Goal: Task Accomplishment & Management: Use online tool/utility

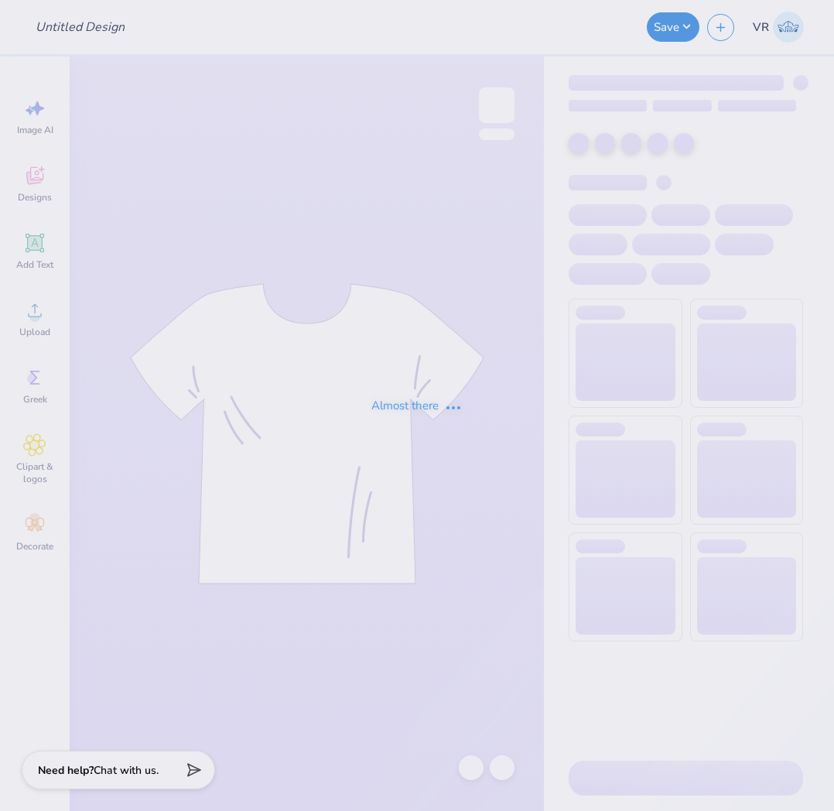
type input "Sig Ep Merch"
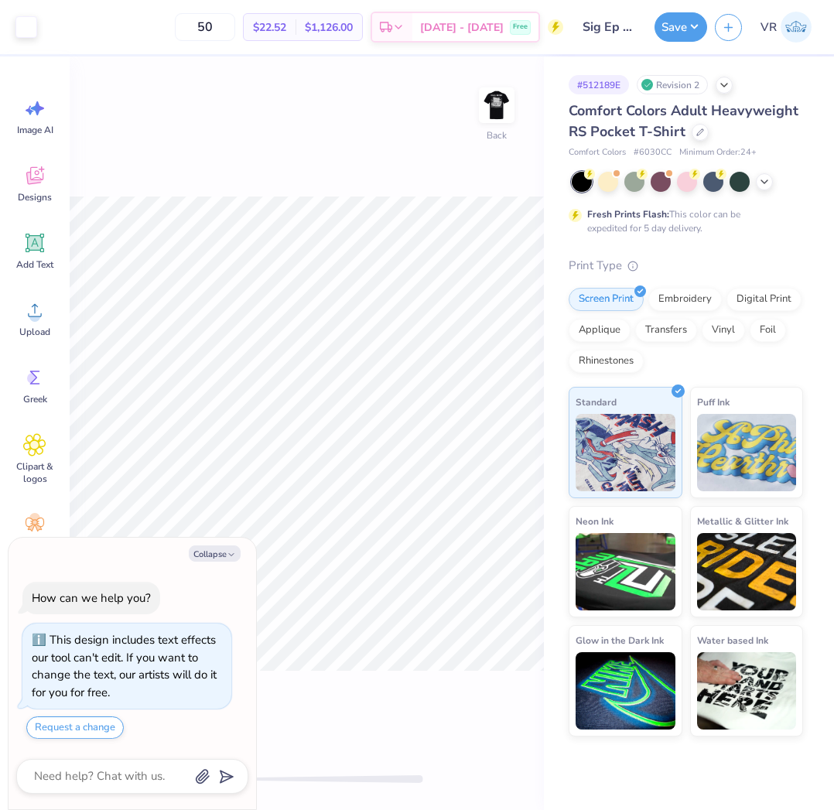
type textarea "x"
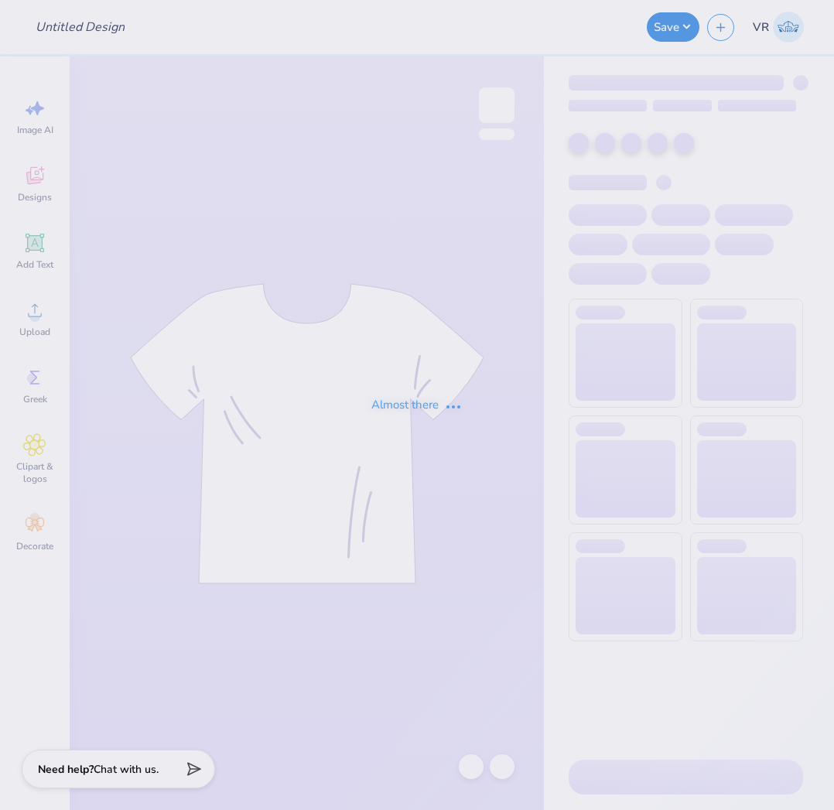
type input "Sig Ep Merch"
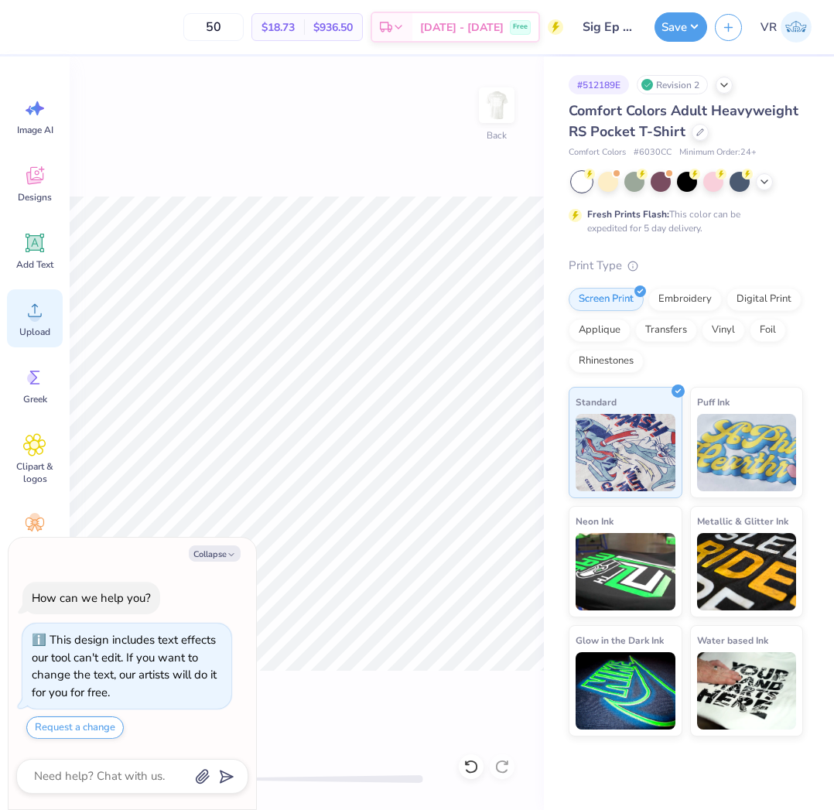
click at [50, 325] on div "Upload" at bounding box center [35, 318] width 56 height 58
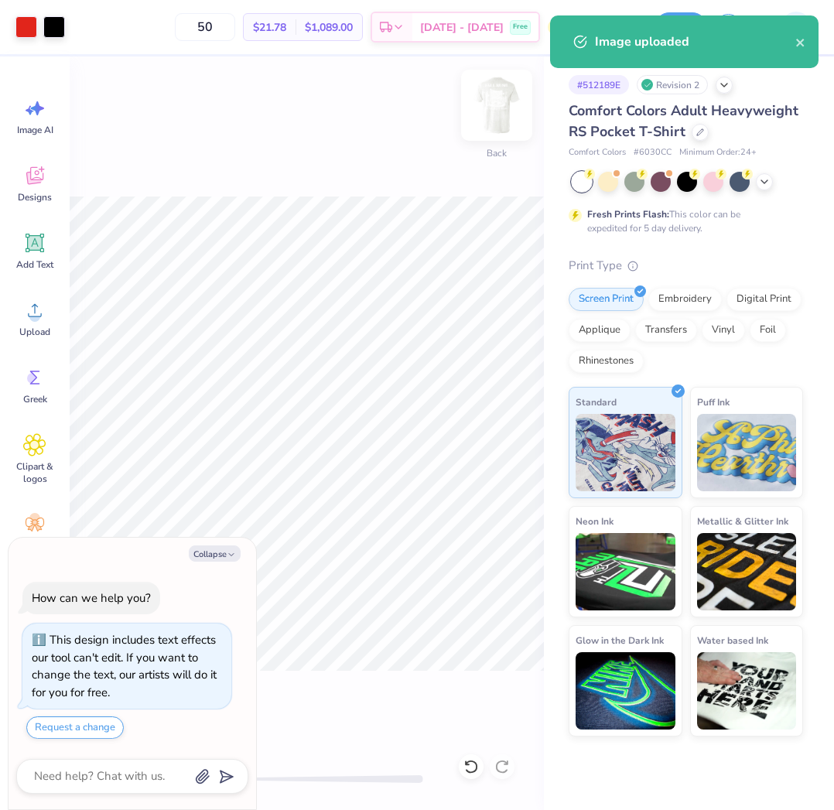
click at [497, 104] on img at bounding box center [497, 105] width 62 height 62
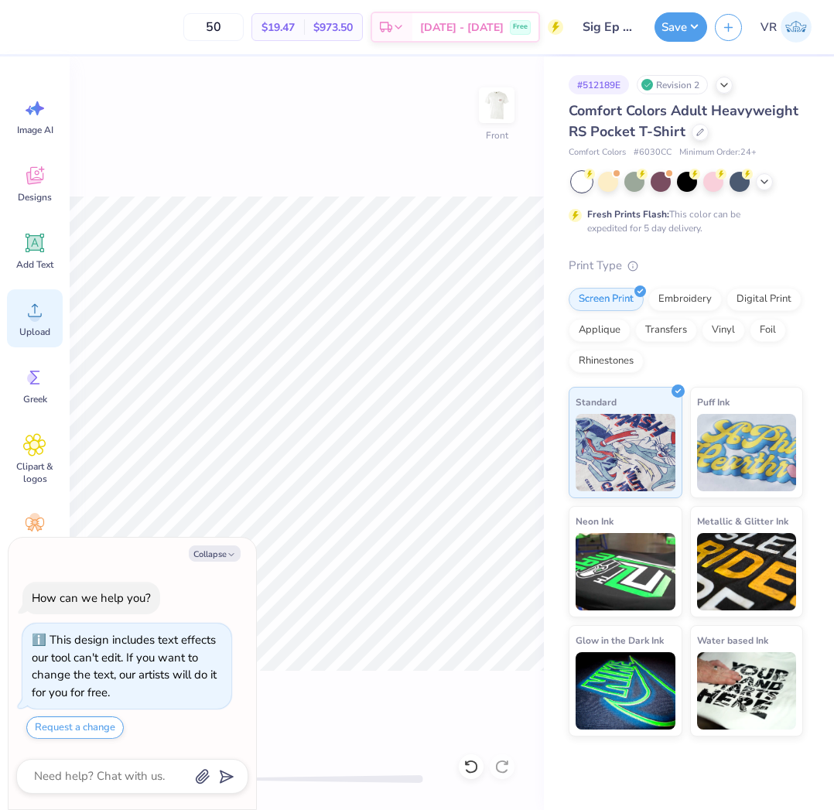
click at [43, 327] on span "Upload" at bounding box center [34, 332] width 31 height 12
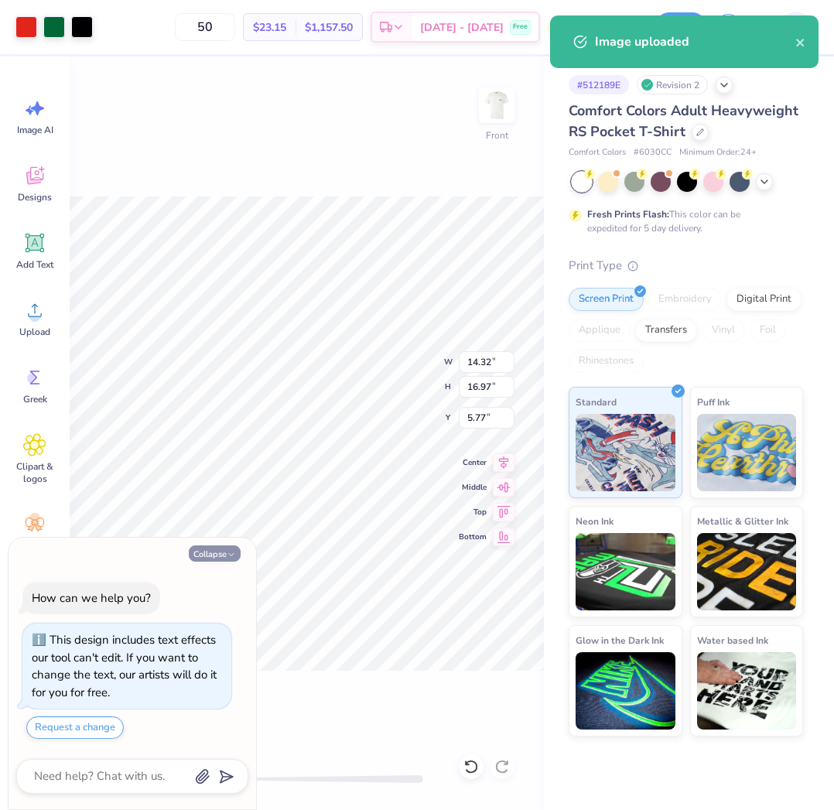
click at [237, 557] on button "Collapse" at bounding box center [215, 553] width 52 height 16
type textarea "x"
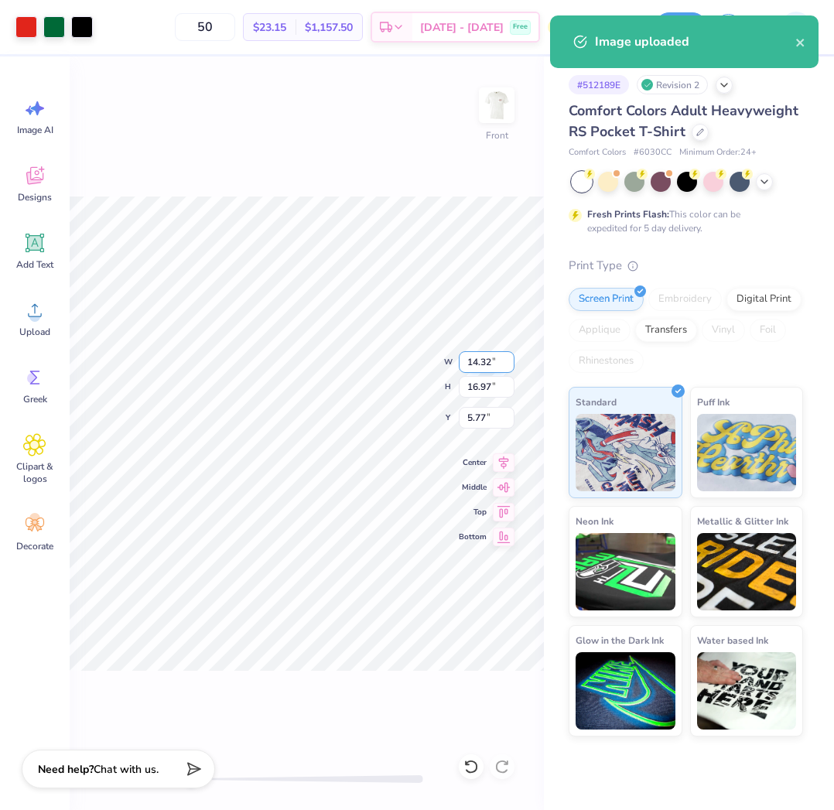
click at [490, 369] on input "14.32" at bounding box center [487, 362] width 56 height 22
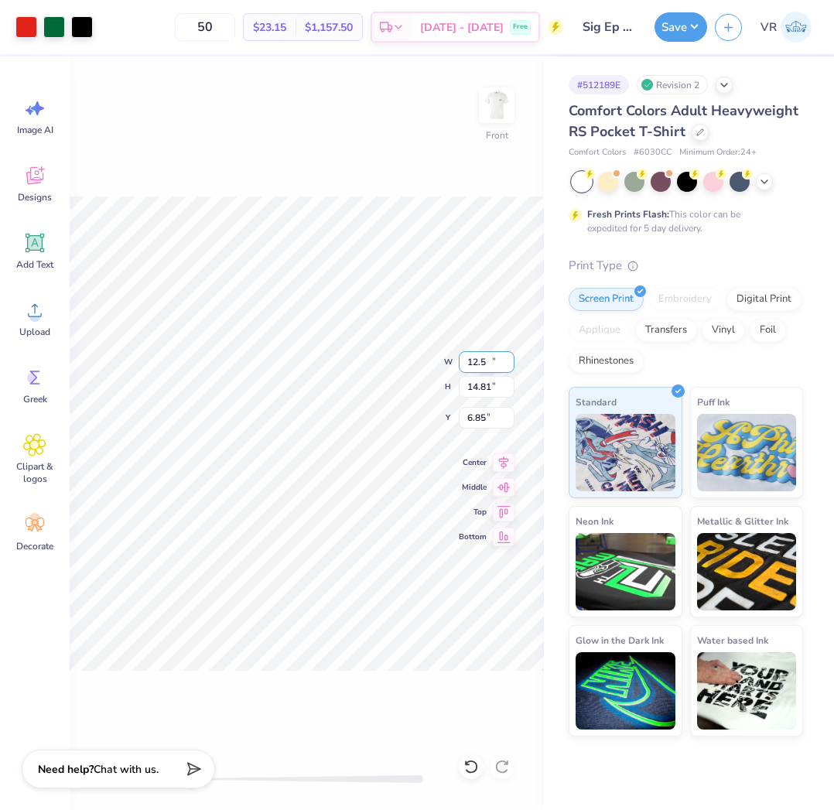
type input "12.50"
type input "14.81"
click at [480, 415] on input "6.85" at bounding box center [487, 418] width 56 height 22
type input "3"
click at [56, 32] on div at bounding box center [54, 26] width 22 height 22
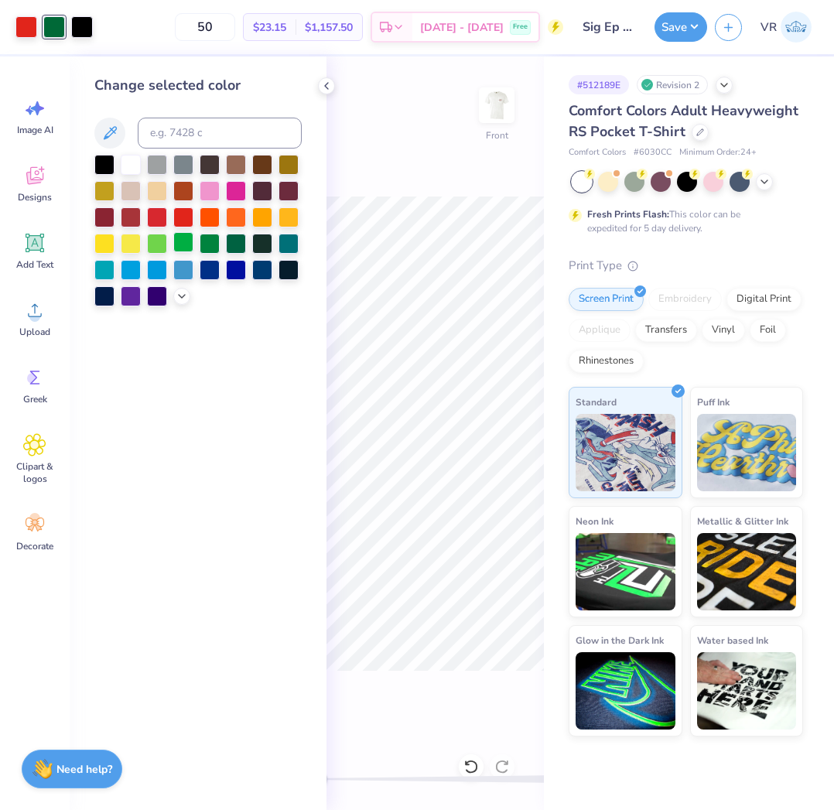
click at [184, 242] on div at bounding box center [183, 242] width 20 height 20
click at [326, 85] on polyline at bounding box center [326, 86] width 3 height 6
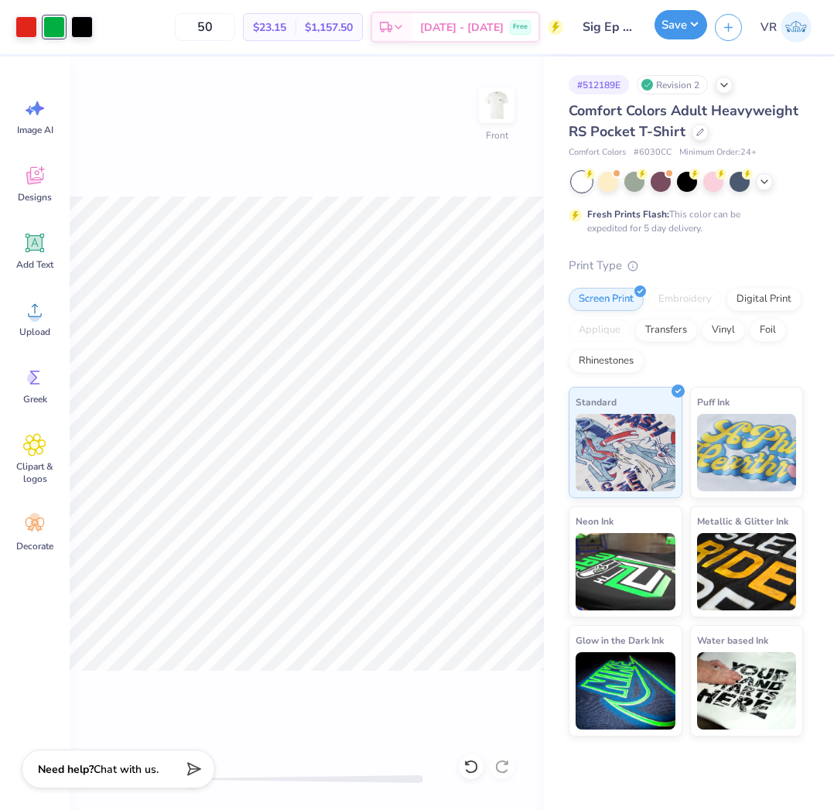
click at [678, 27] on button "Save" at bounding box center [680, 24] width 53 height 29
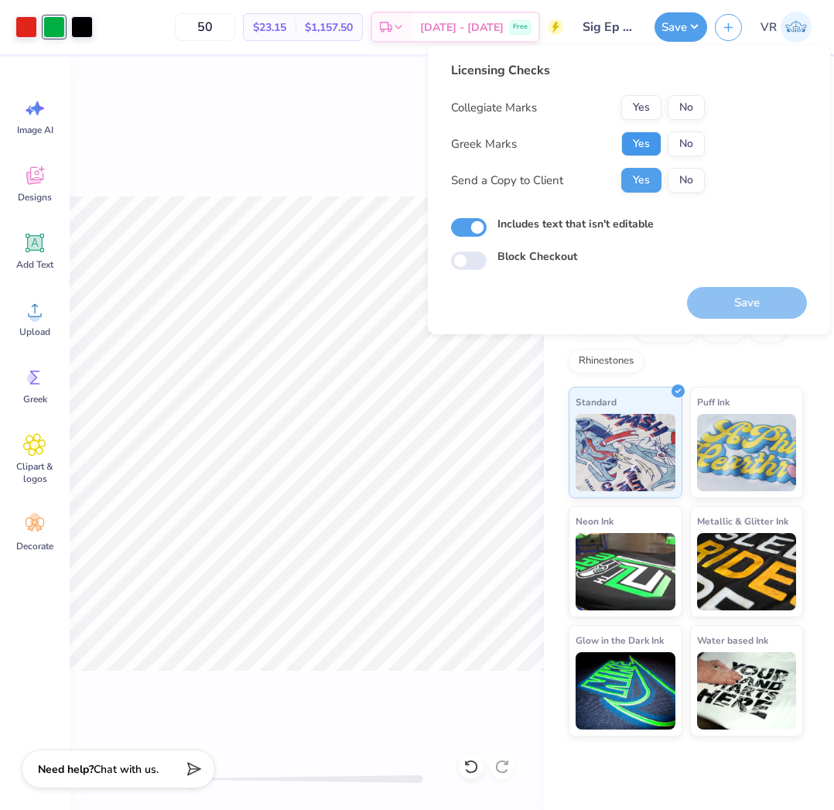
click at [641, 133] on button "Yes" at bounding box center [641, 144] width 40 height 25
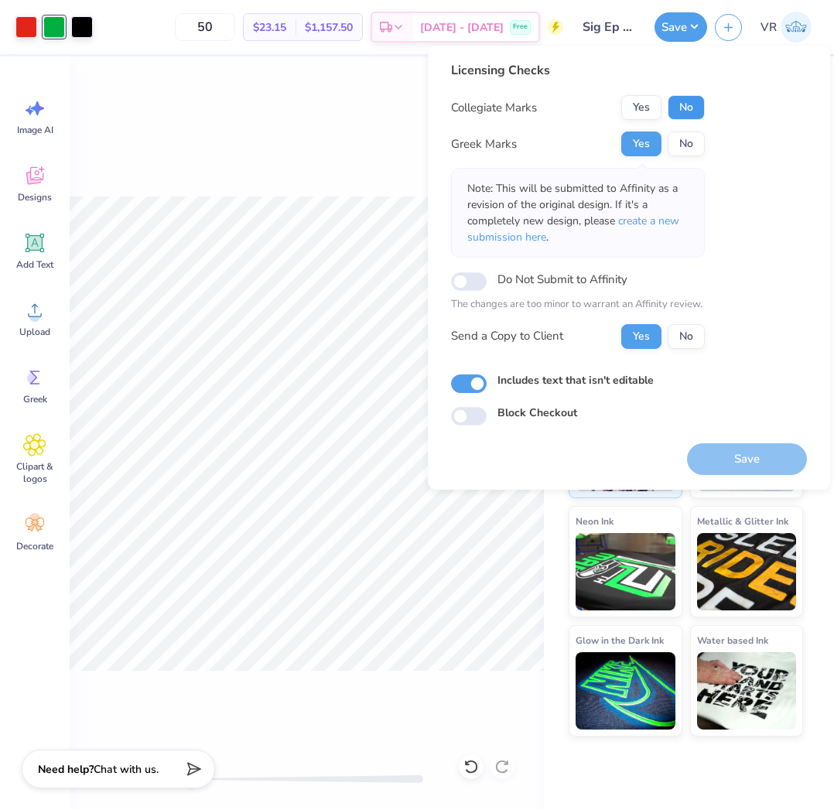
click at [696, 108] on button "No" at bounding box center [686, 107] width 37 height 25
click at [716, 465] on button "Save" at bounding box center [747, 459] width 120 height 32
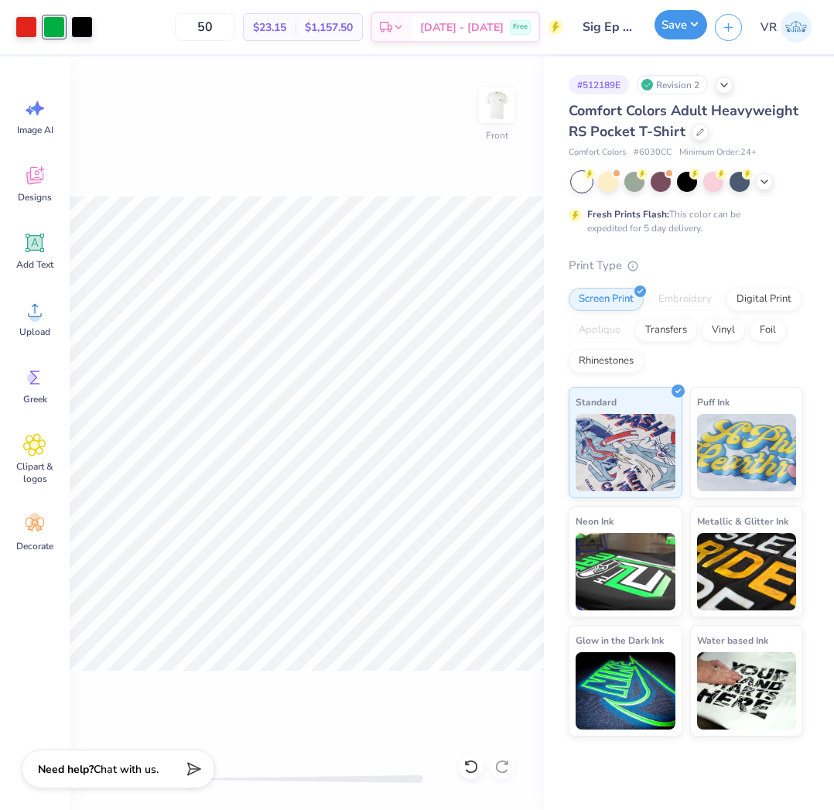
click at [662, 39] on div "Save" at bounding box center [680, 26] width 53 height 29
click at [678, 24] on button "Save" at bounding box center [680, 24] width 53 height 29
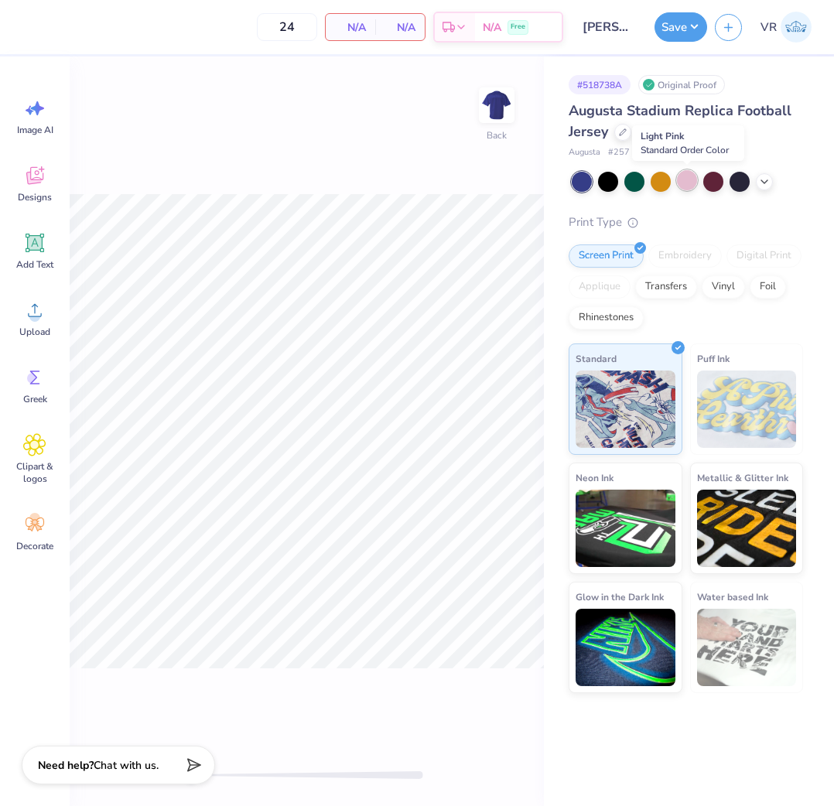
click at [687, 178] on div at bounding box center [687, 180] width 20 height 20
click at [739, 183] on div at bounding box center [739, 180] width 20 height 20
click at [767, 182] on icon at bounding box center [764, 180] width 12 height 12
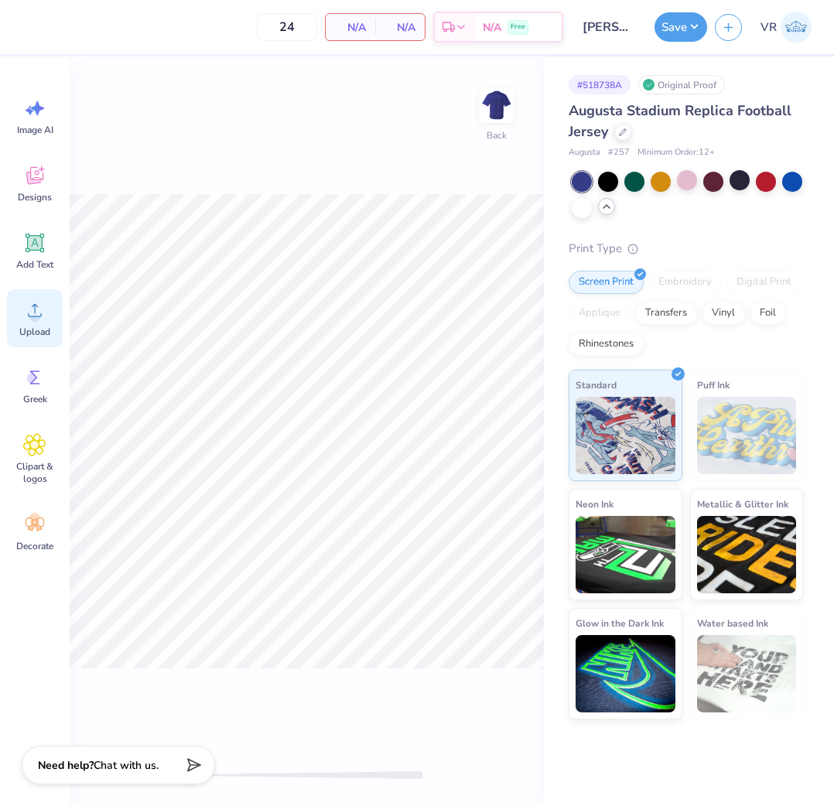
click at [36, 323] on div "Upload" at bounding box center [35, 318] width 56 height 58
click at [33, 254] on icon at bounding box center [34, 242] width 23 height 23
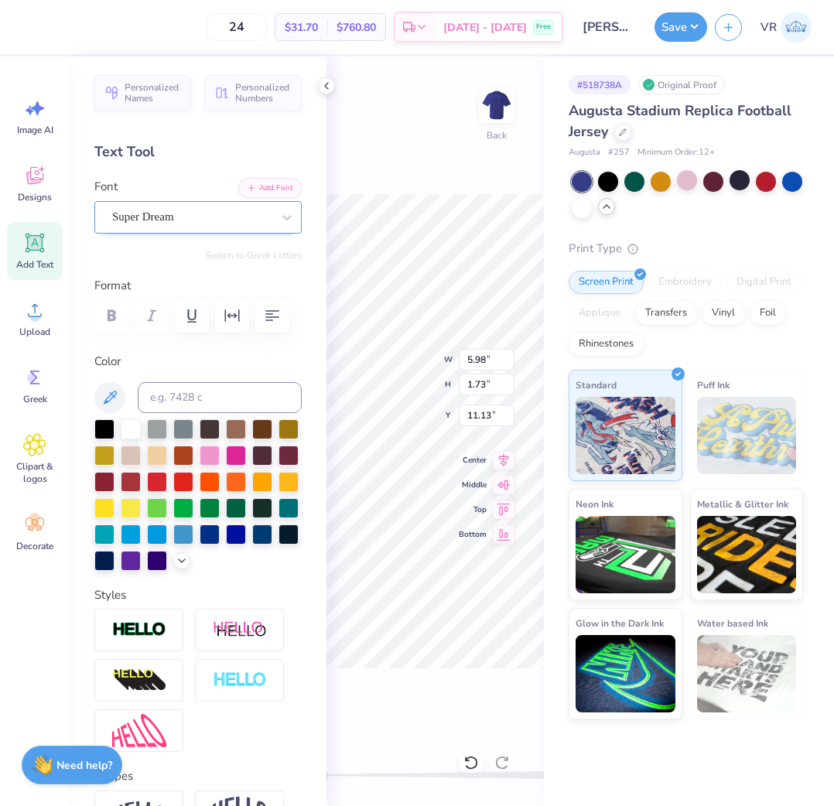
click at [226, 211] on div "Super Dream" at bounding box center [192, 217] width 162 height 24
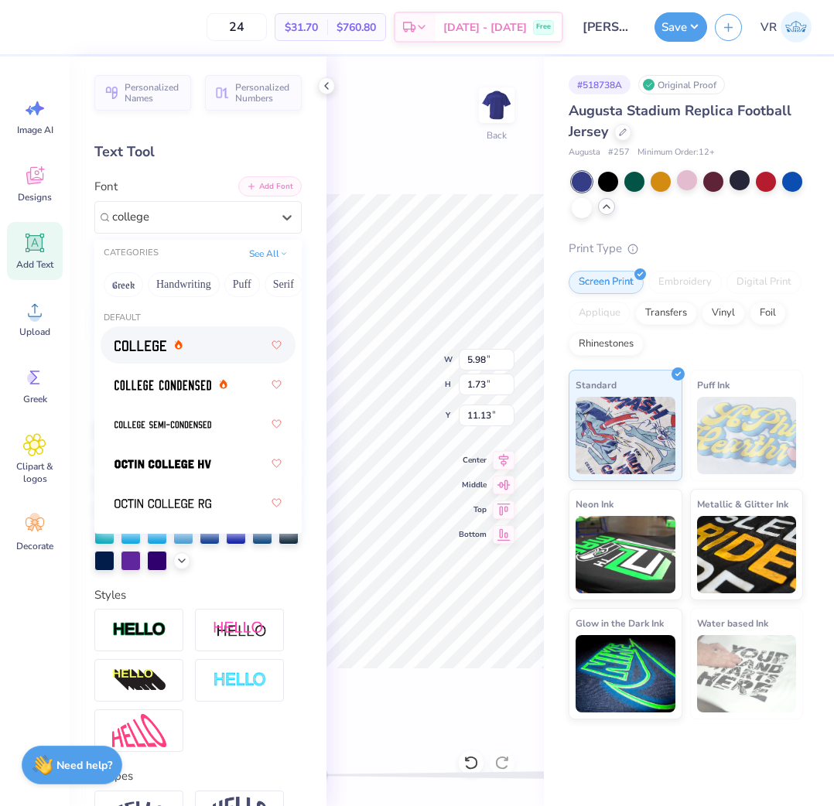
type input "college"
click at [267, 181] on button "Add Font" at bounding box center [269, 186] width 63 height 20
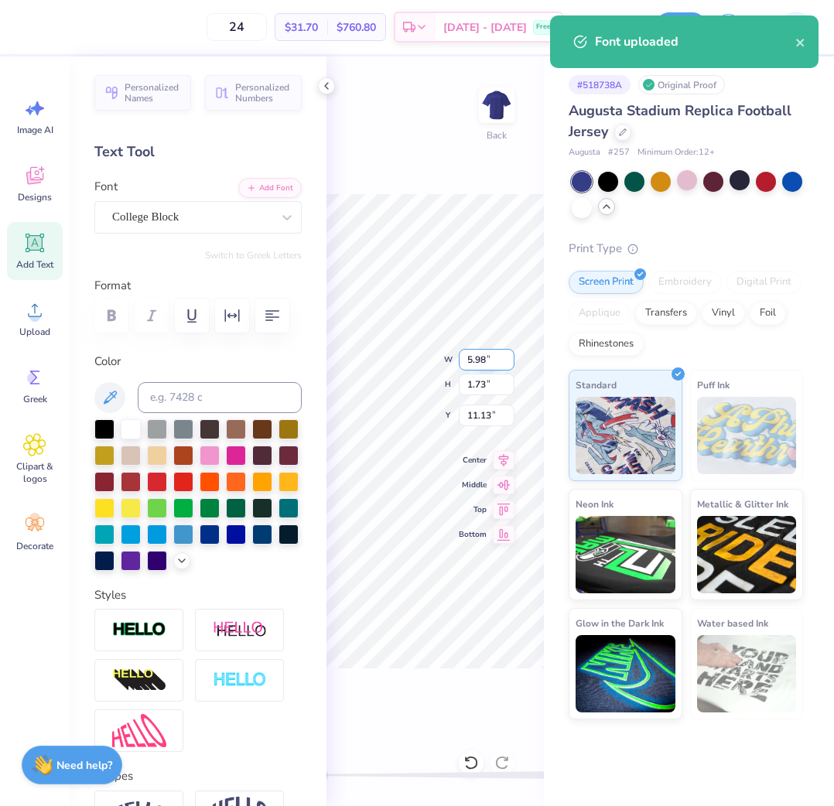
scroll to position [13, 2]
type textarea "sigma"
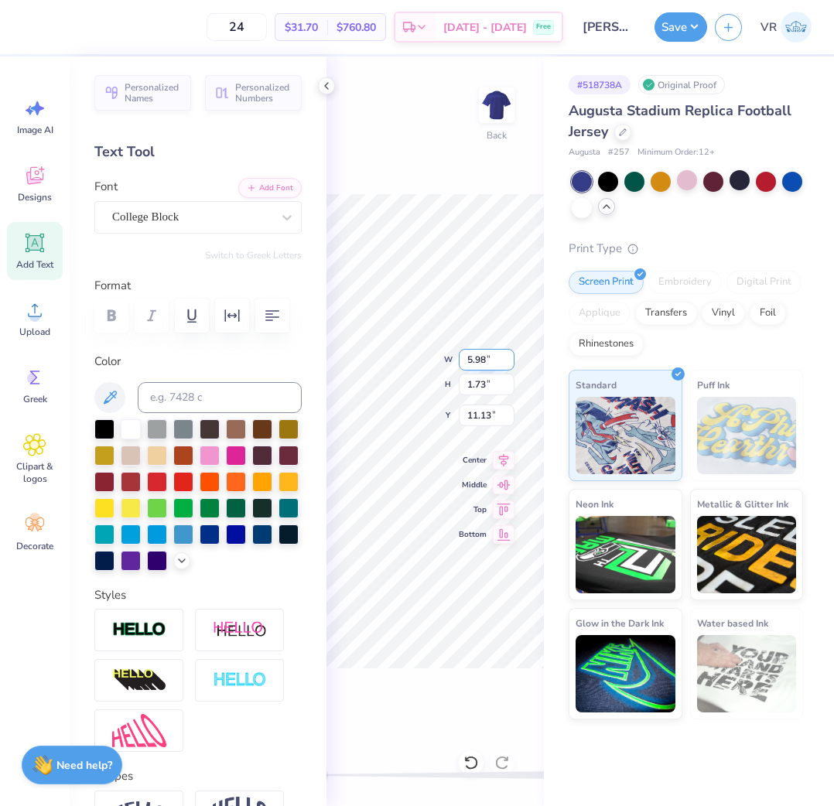
paste textarea "sigma"
type textarea "sigma sigma sigma"
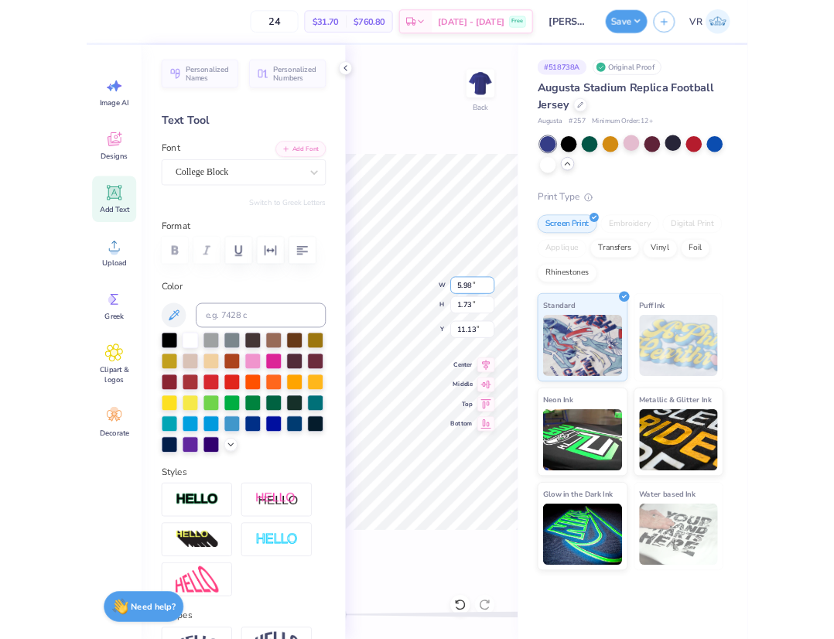
scroll to position [13, 6]
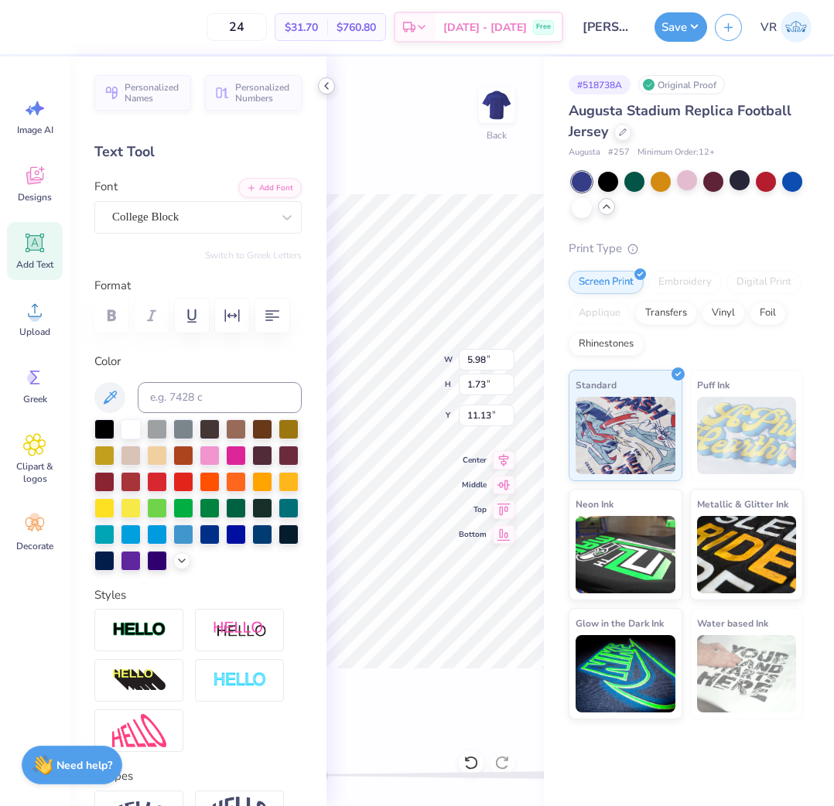
click at [321, 81] on icon at bounding box center [326, 86] width 12 height 12
click at [494, 360] on input "14.90" at bounding box center [487, 360] width 56 height 22
type input "12.50"
type input "1.21"
type input "1.05"
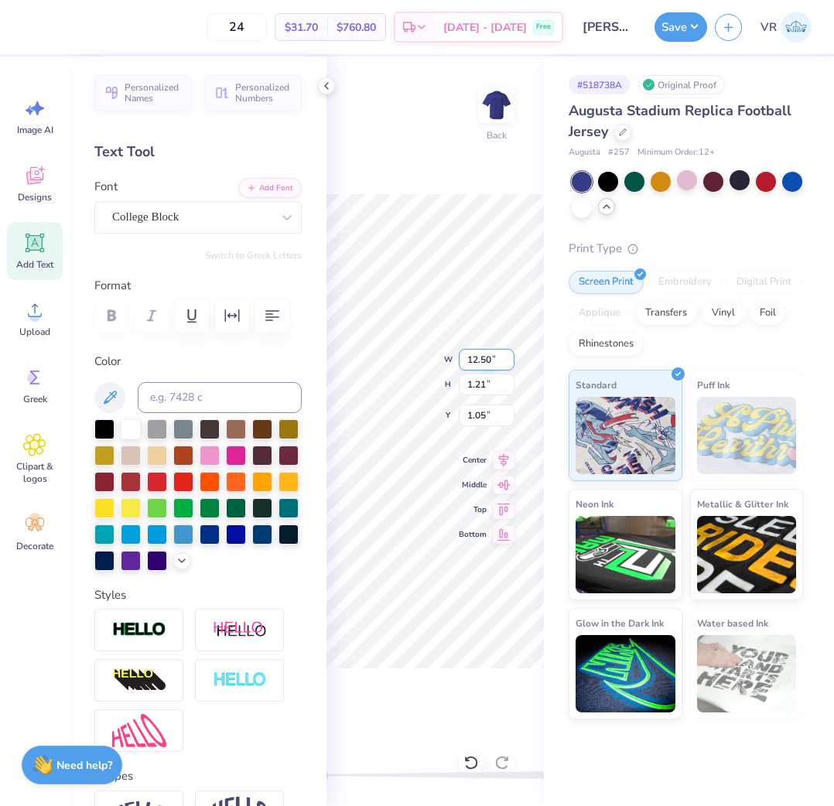
click at [487, 365] on input "12.50" at bounding box center [487, 360] width 56 height 22
type input "12.00"
type input "1.16"
type input "1.07"
click at [487, 416] on input "1.07" at bounding box center [487, 416] width 56 height 22
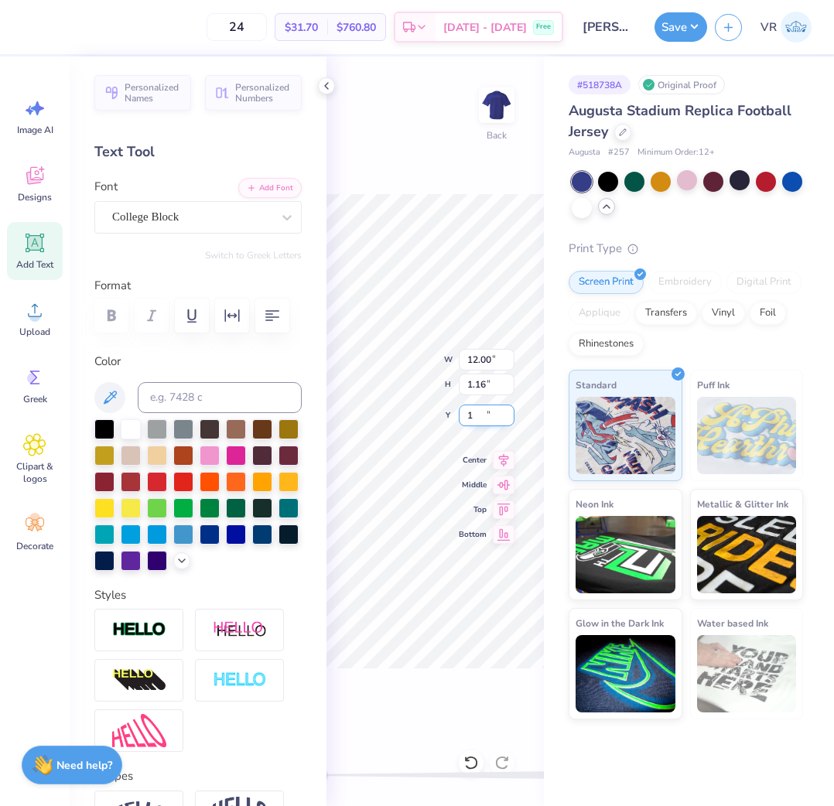
type input "1"
click at [209, 225] on div "College Block" at bounding box center [192, 217] width 162 height 24
click at [212, 236] on div "Personalized Names Personalized Numbers Text Tool Add Font Font College Block S…" at bounding box center [198, 431] width 257 height 750
click at [218, 222] on div "College Block" at bounding box center [192, 217] width 162 height 24
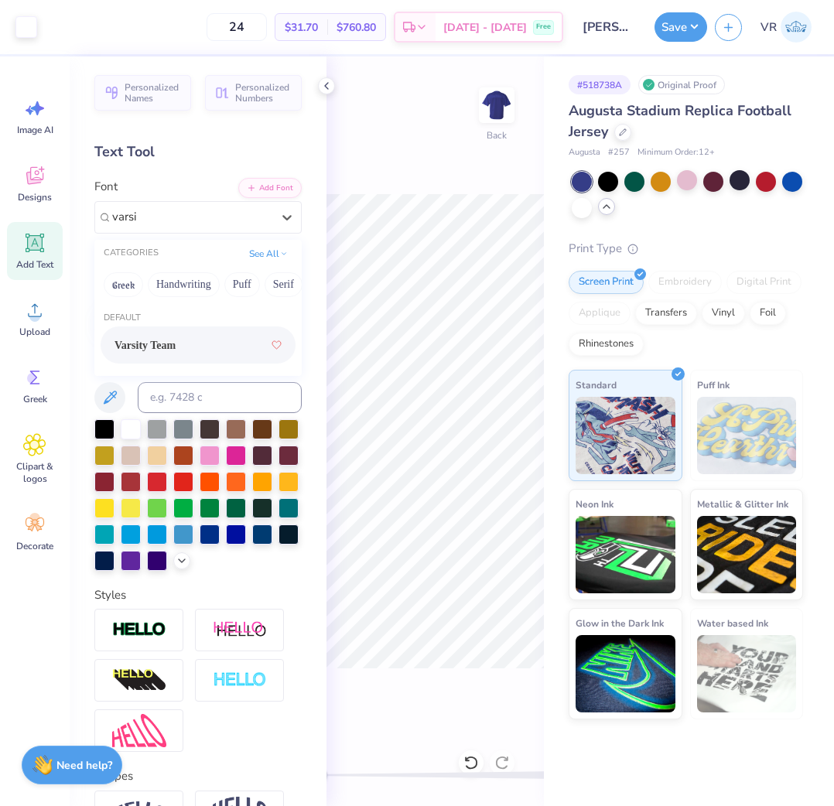
click at [176, 349] on span "Varsity Team" at bounding box center [144, 345] width 61 height 16
type input "varsi"
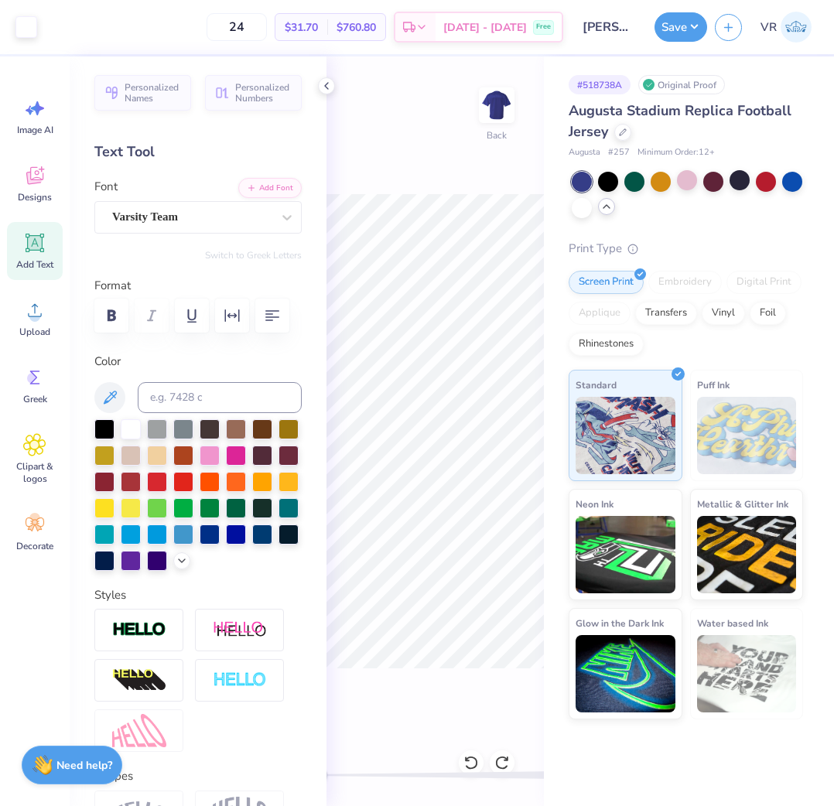
click at [32, 251] on icon at bounding box center [34, 242] width 23 height 23
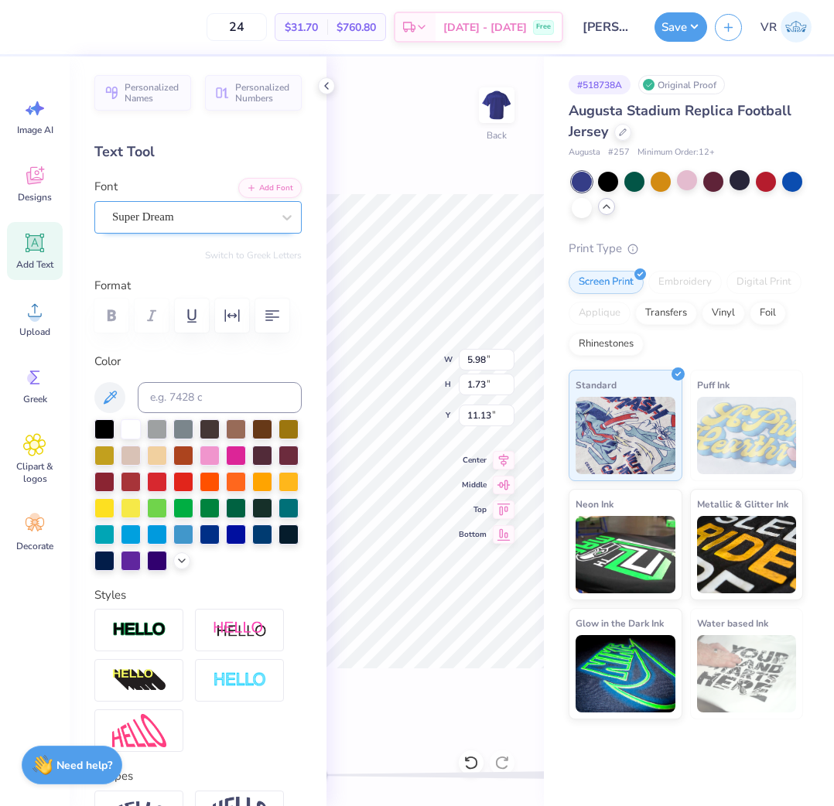
click at [181, 213] on div "Super Dream" at bounding box center [192, 217] width 162 height 24
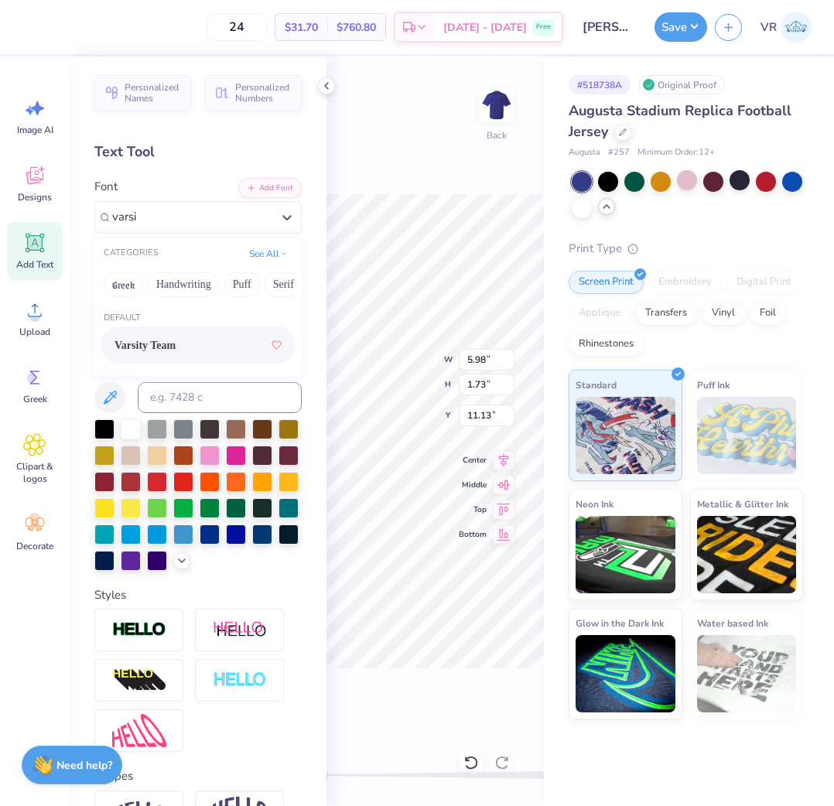
click at [166, 335] on div "Varsity Team" at bounding box center [197, 345] width 167 height 28
type input "varsi"
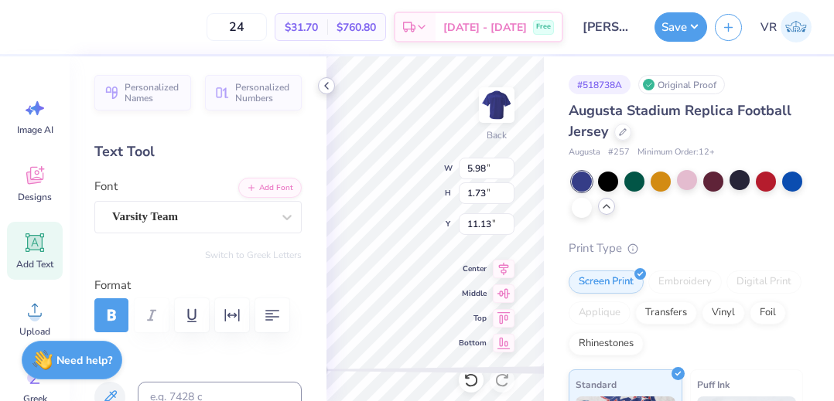
click at [321, 87] on icon at bounding box center [326, 86] width 12 height 12
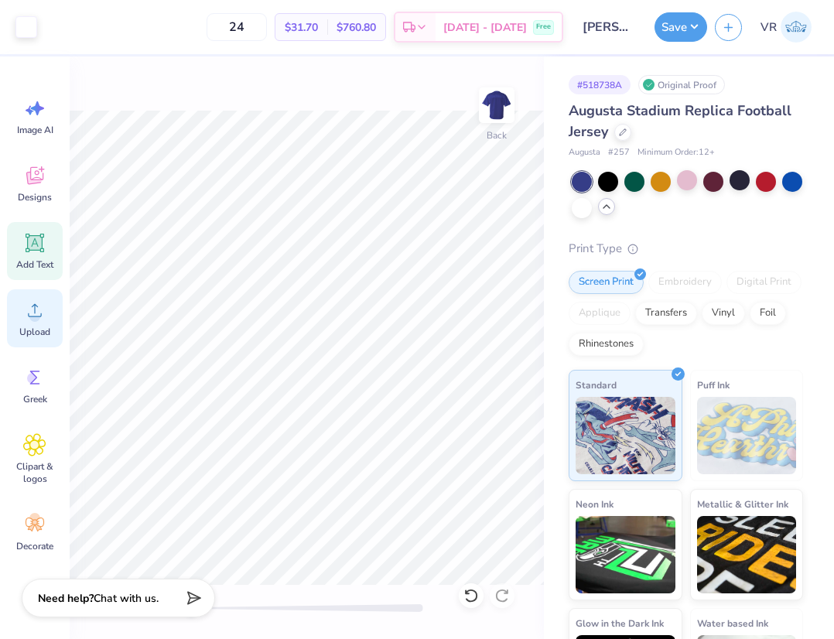
click at [26, 299] on icon at bounding box center [34, 310] width 23 height 23
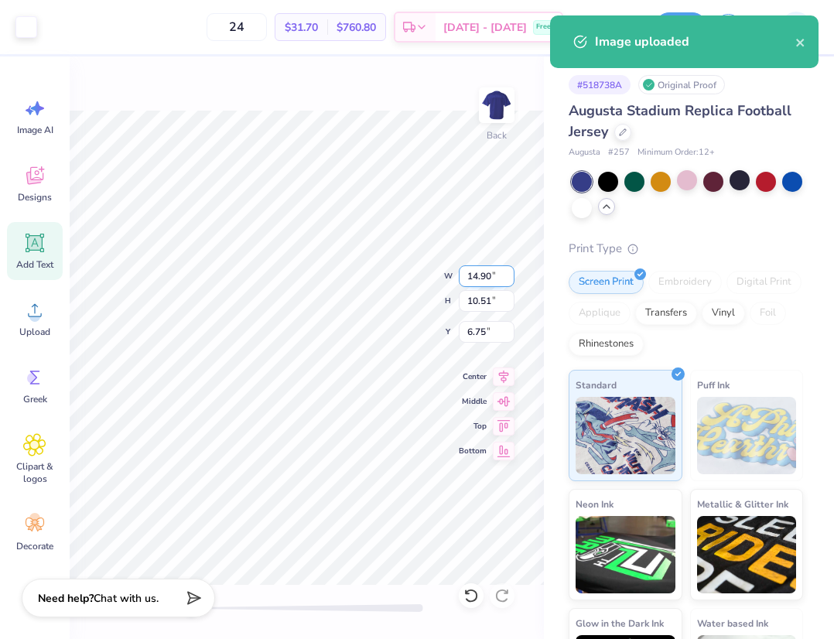
click at [473, 268] on input "14.90" at bounding box center [487, 276] width 56 height 22
type input "12.50"
type input "8.82"
type input "7.59"
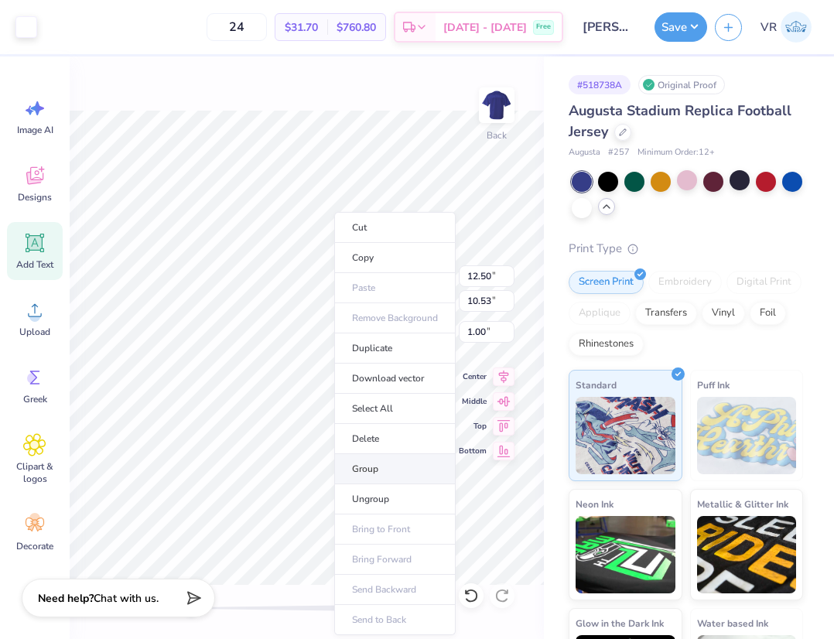
click at [377, 468] on li "Group" at bounding box center [394, 469] width 121 height 30
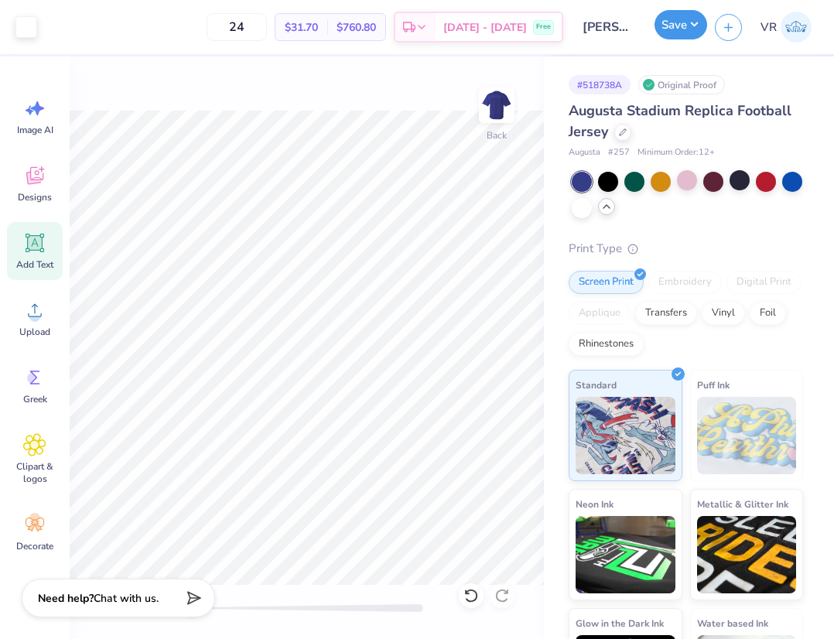
click at [686, 24] on button "Save" at bounding box center [680, 24] width 53 height 29
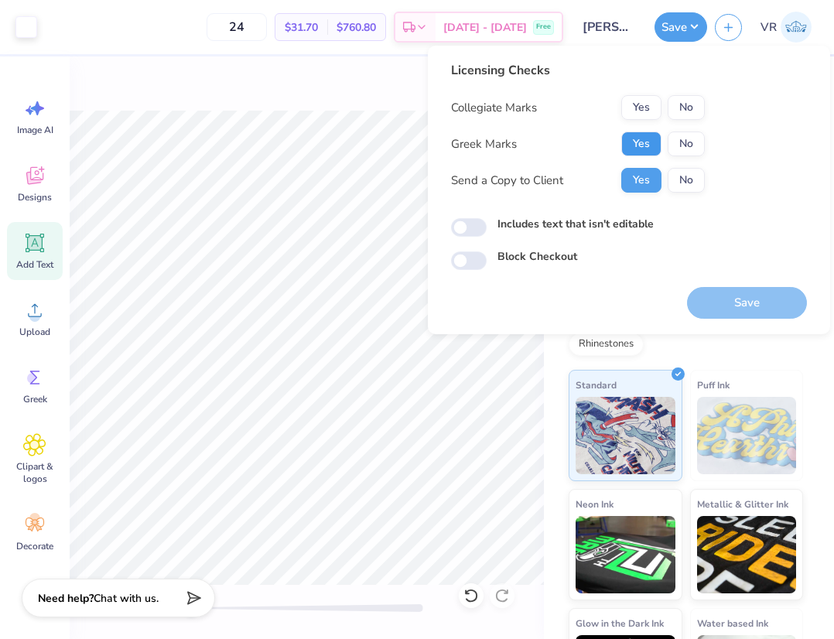
click at [642, 147] on button "Yes" at bounding box center [641, 144] width 40 height 25
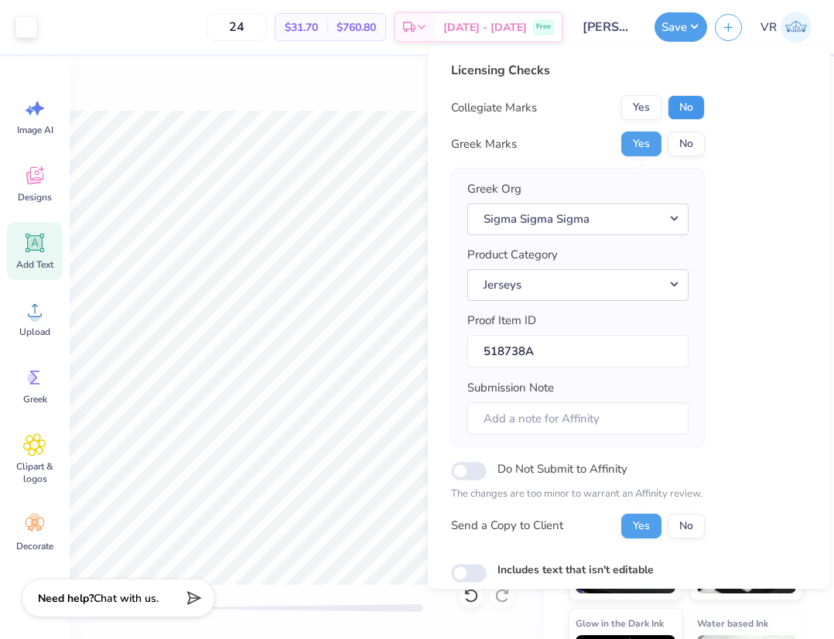
click at [691, 101] on button "No" at bounding box center [686, 107] width 37 height 25
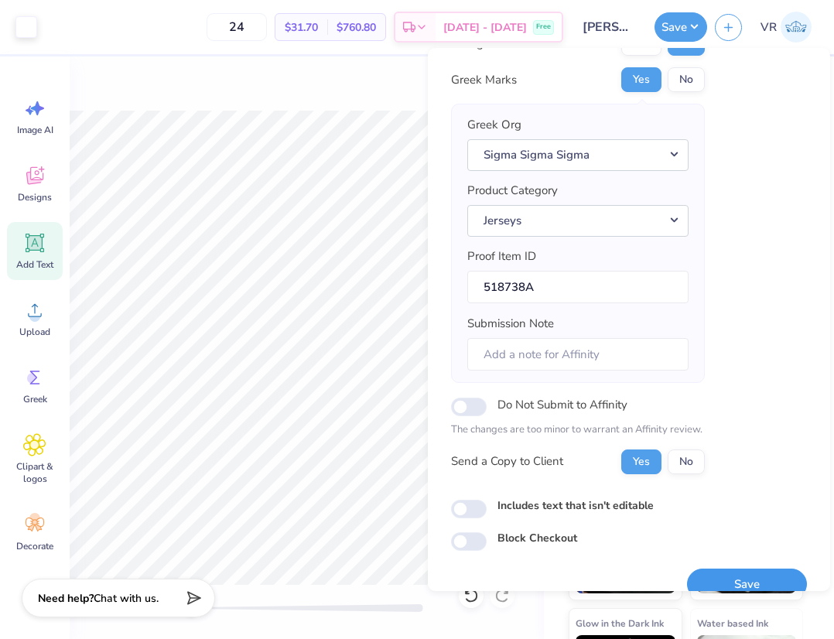
scroll to position [91, 0]
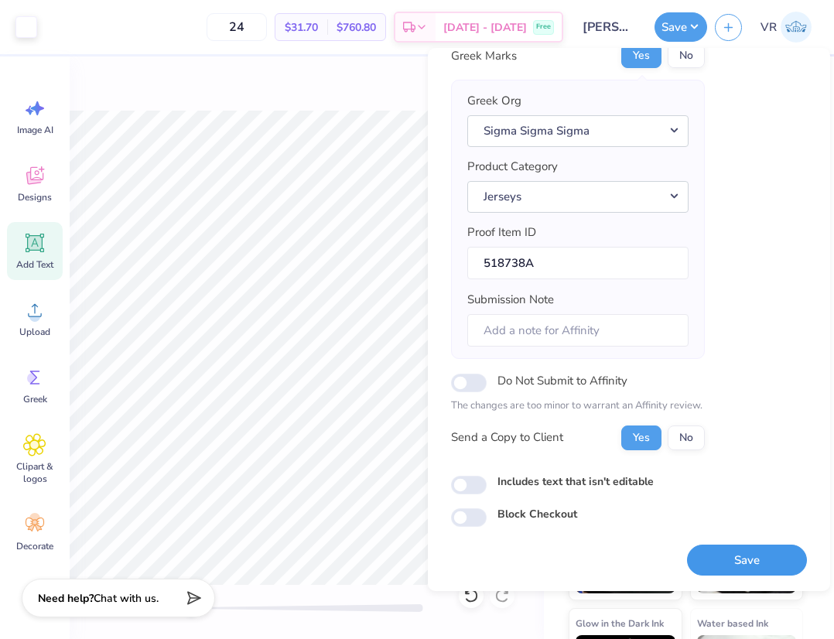
click at [710, 569] on button "Save" at bounding box center [747, 561] width 120 height 32
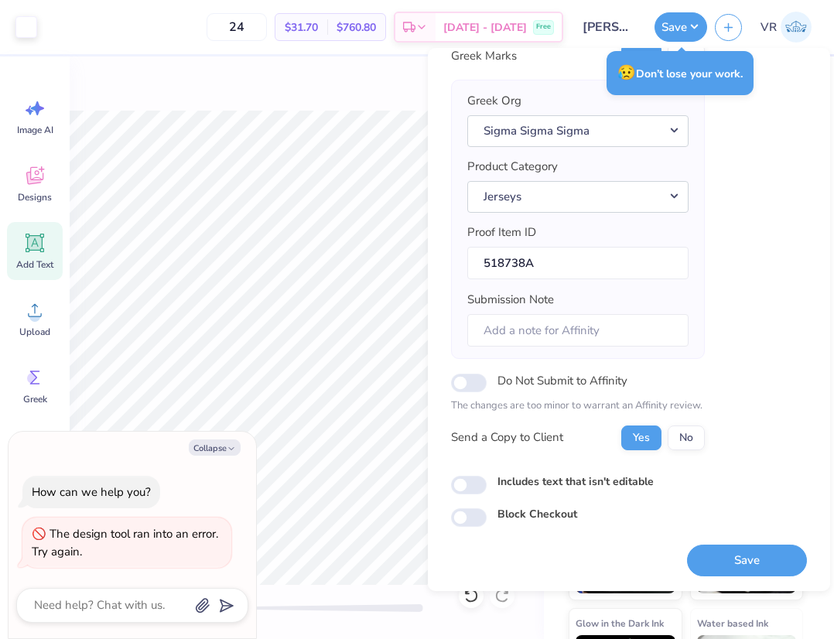
type textarea "x"
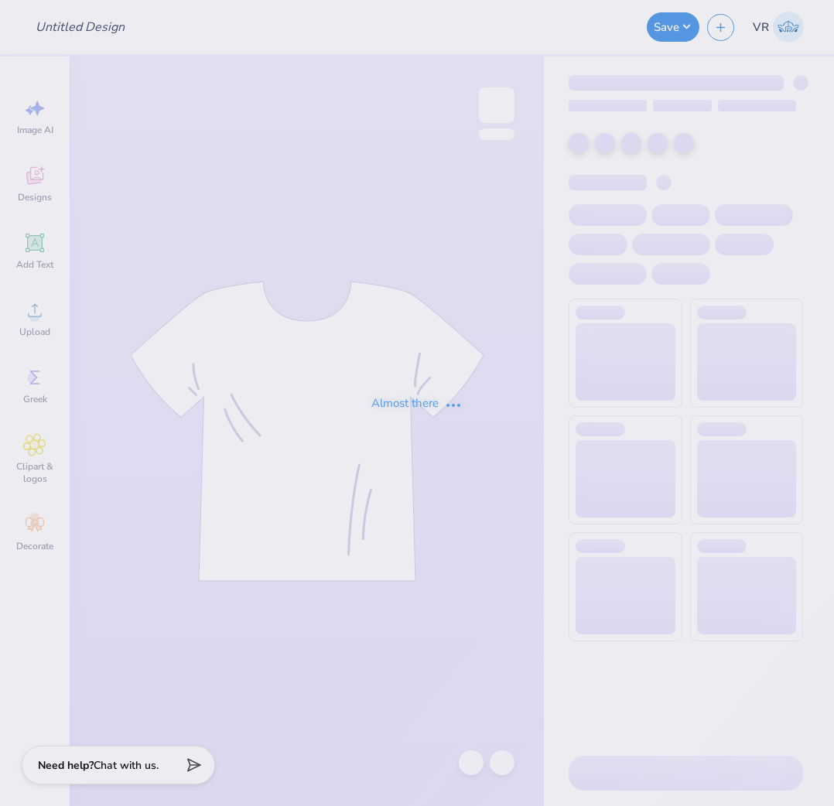
type input "Sig Ep Merch"
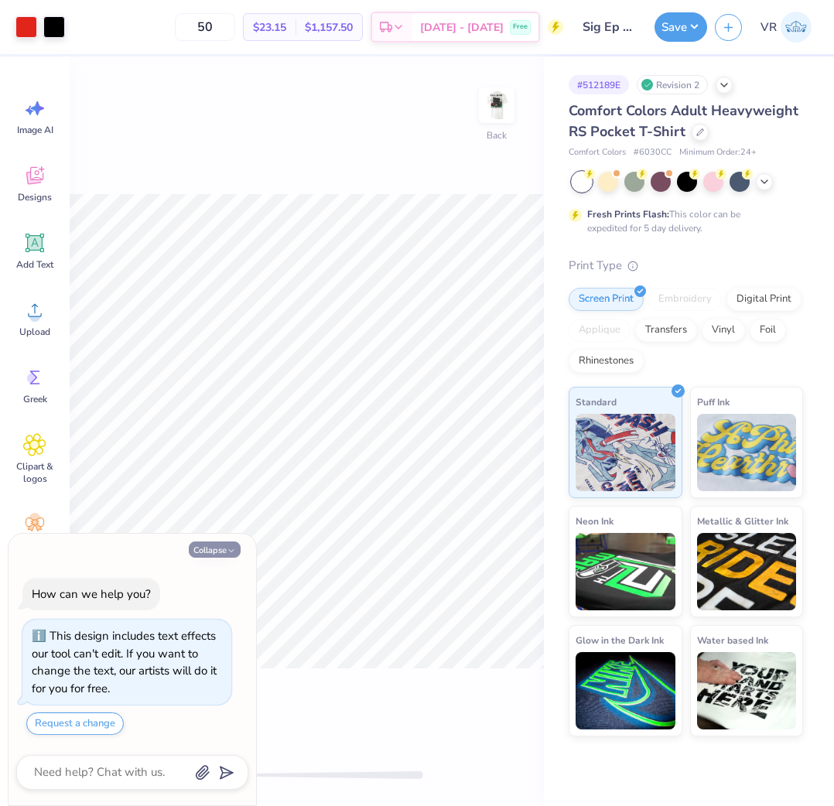
click at [212, 554] on button "Collapse" at bounding box center [215, 550] width 52 height 16
type textarea "x"
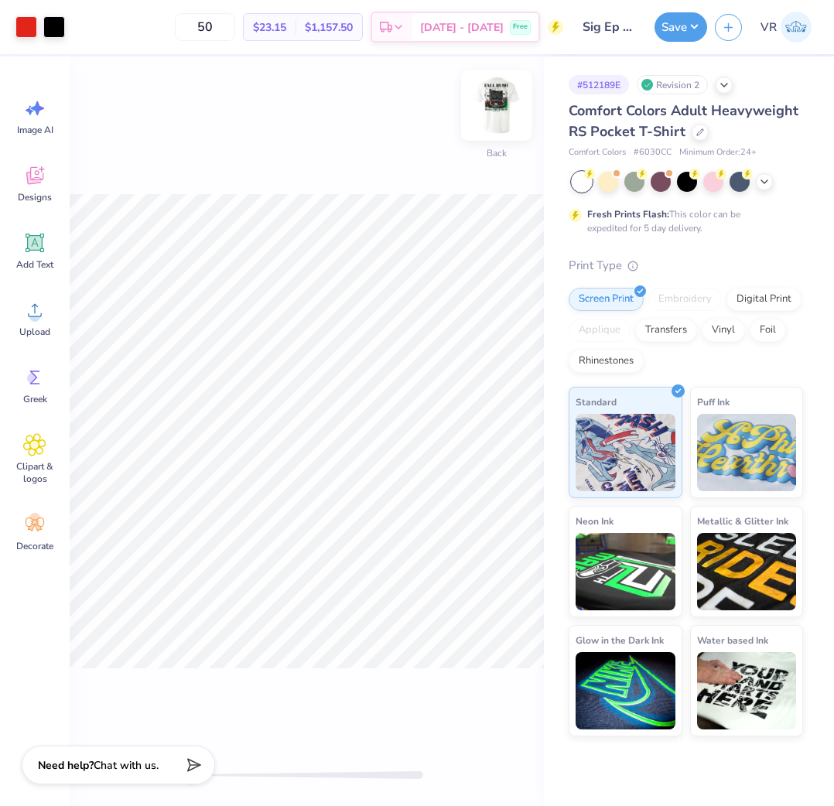
click at [498, 120] on img at bounding box center [497, 105] width 62 height 62
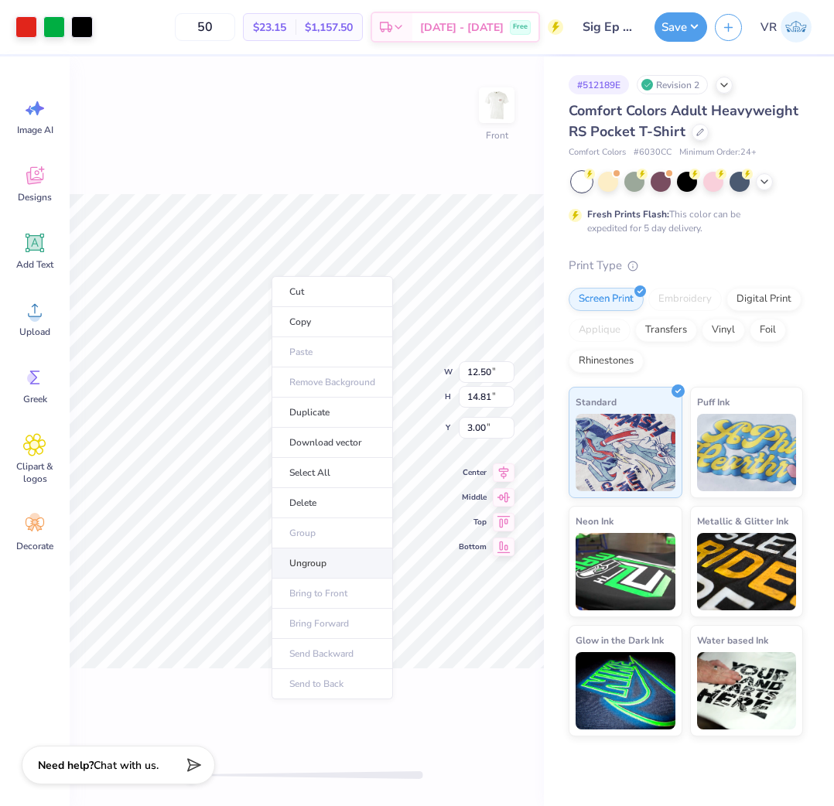
click at [319, 556] on li "Ungroup" at bounding box center [332, 563] width 121 height 30
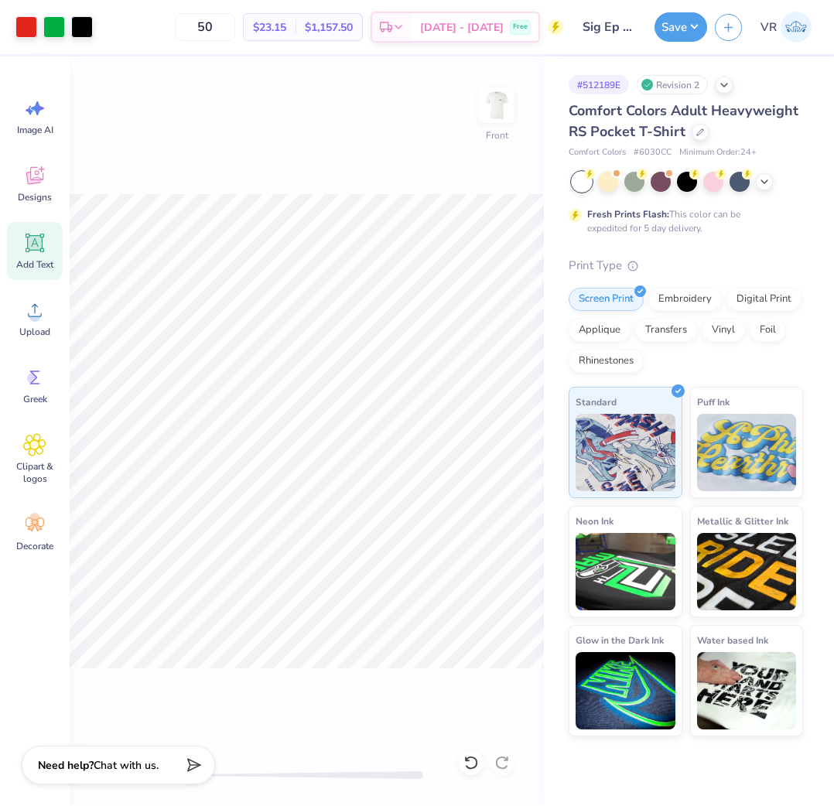
click at [34, 246] on icon at bounding box center [35, 243] width 15 height 15
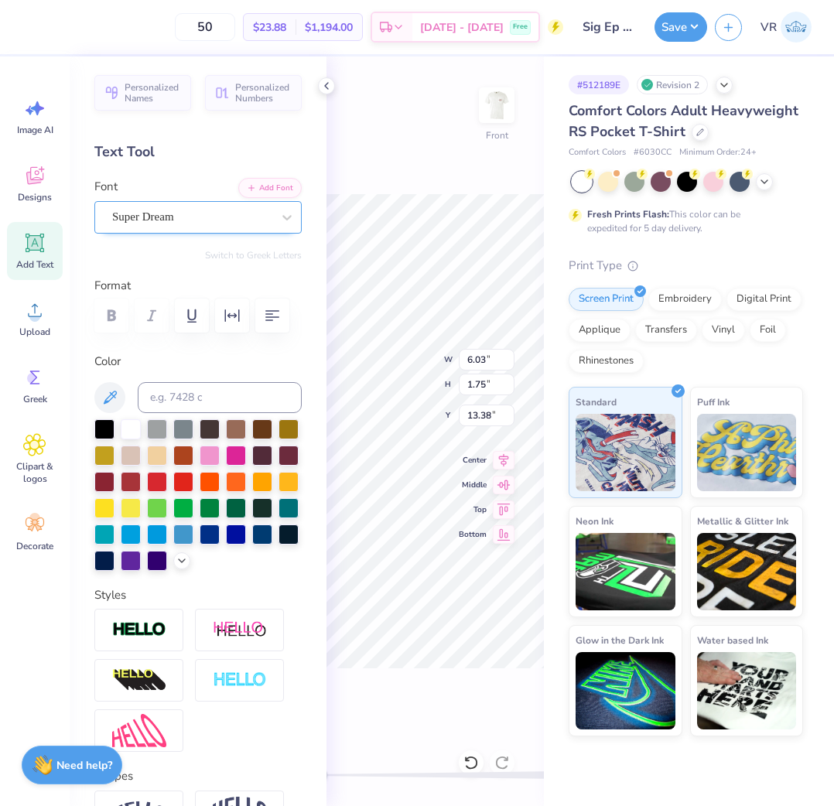
click at [197, 210] on div "Super Dream" at bounding box center [192, 217] width 162 height 24
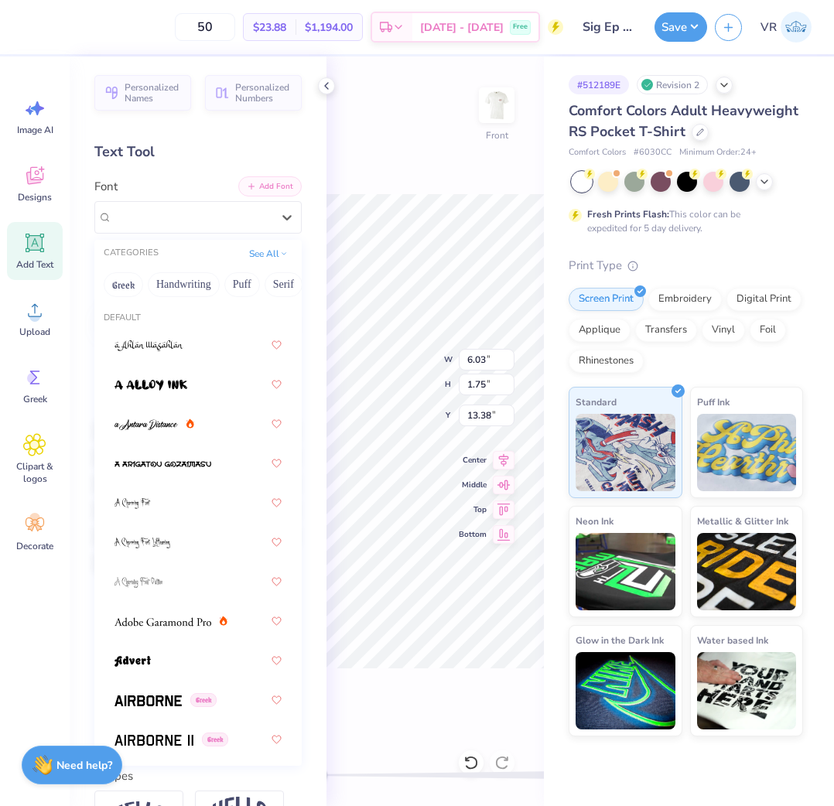
click at [260, 190] on button "Add Font" at bounding box center [269, 186] width 63 height 20
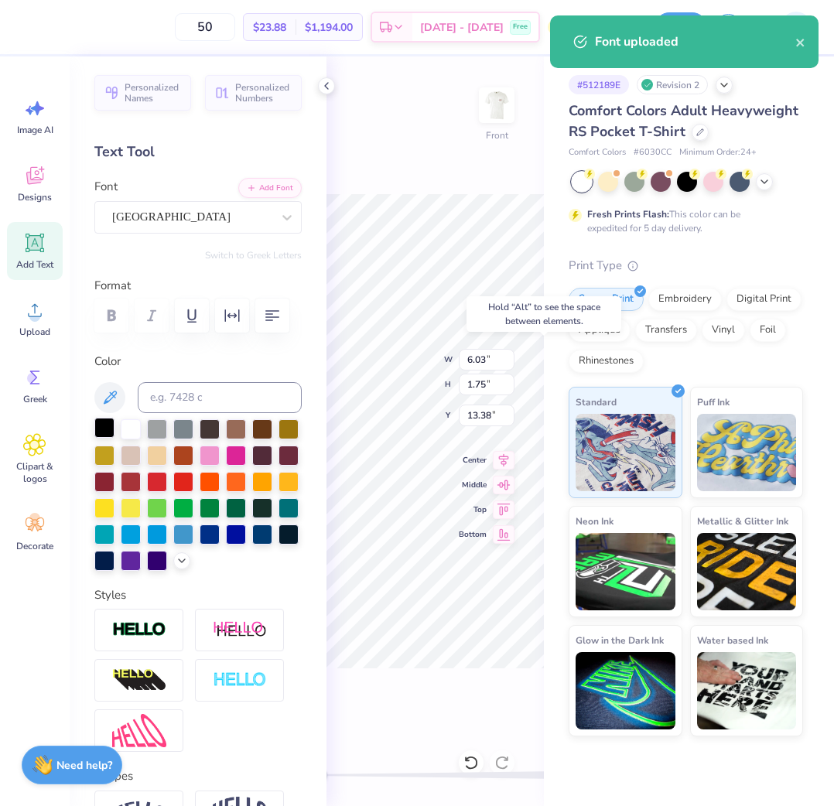
click at [103, 425] on div at bounding box center [104, 428] width 20 height 20
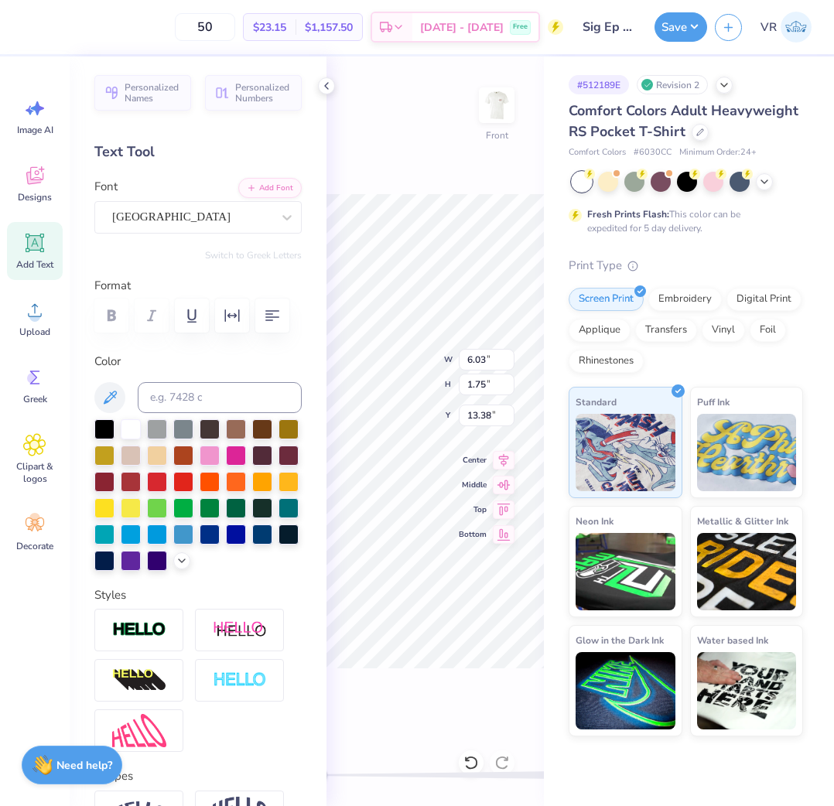
scroll to position [13, 2]
type textarea "s"
type textarea "SIGMA PHI EPSILON"
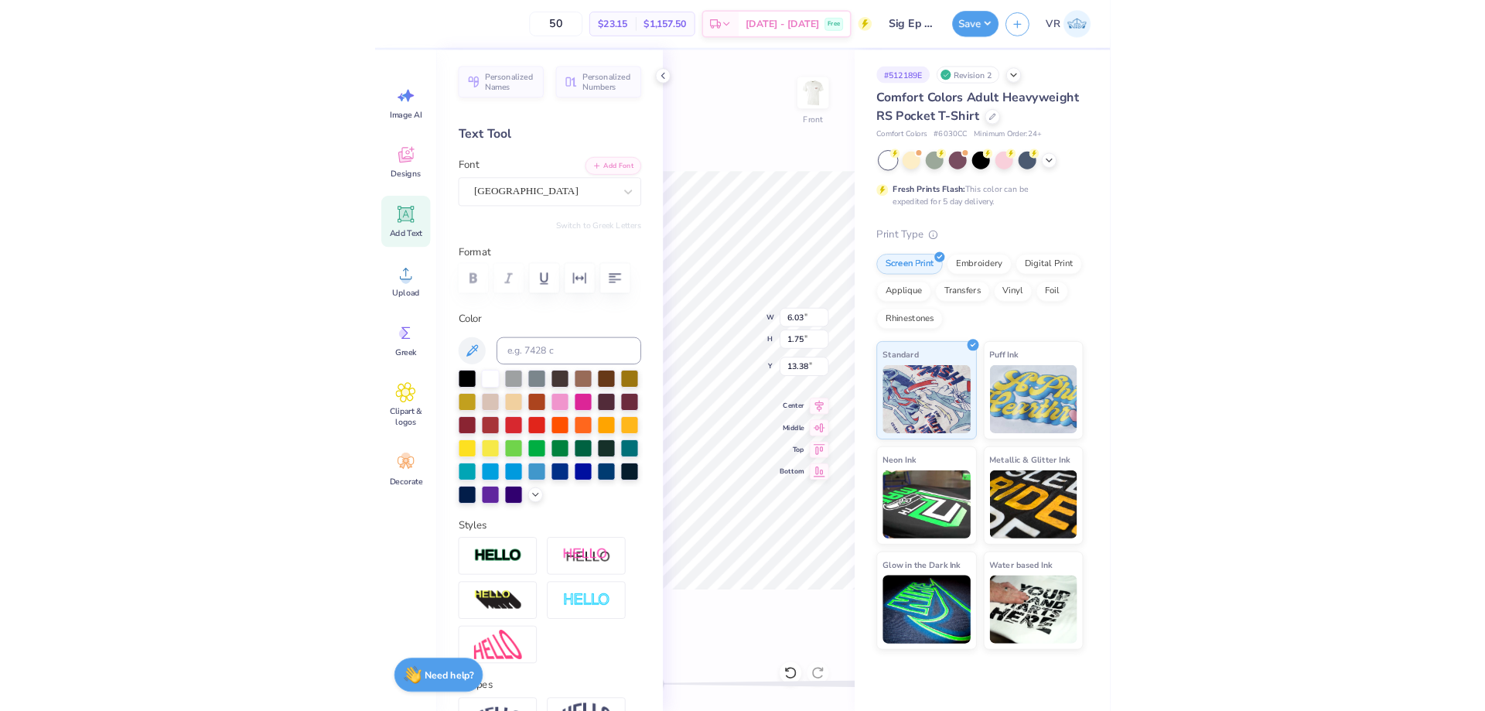
scroll to position [13, 7]
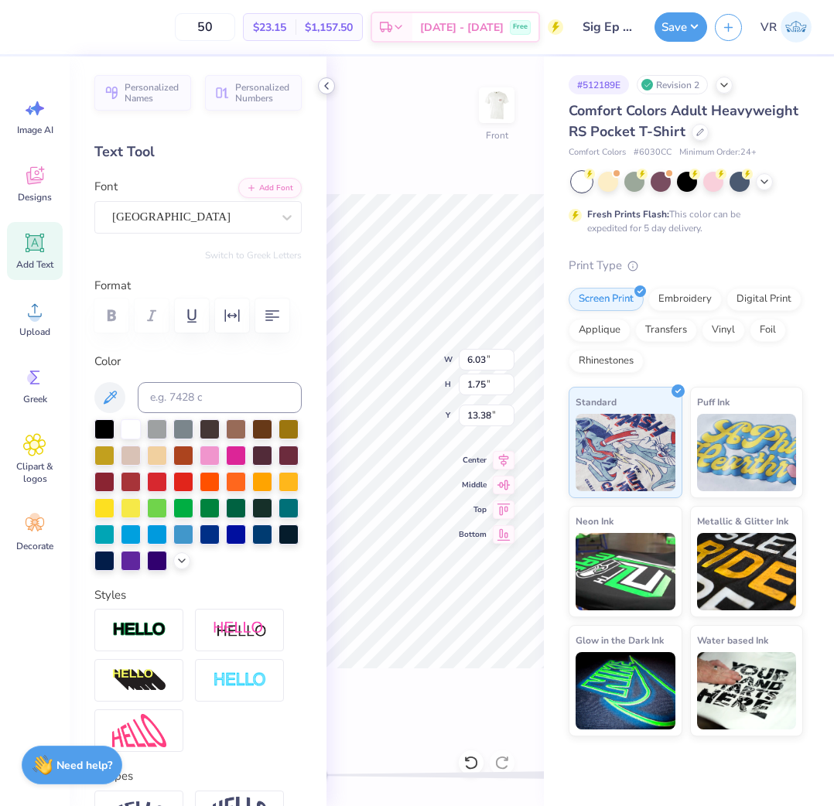
click at [328, 87] on icon at bounding box center [326, 86] width 12 height 12
click at [485, 361] on input "14.32" at bounding box center [487, 360] width 56 height 22
type input "2"
type input "12.00"
type input "0.92"
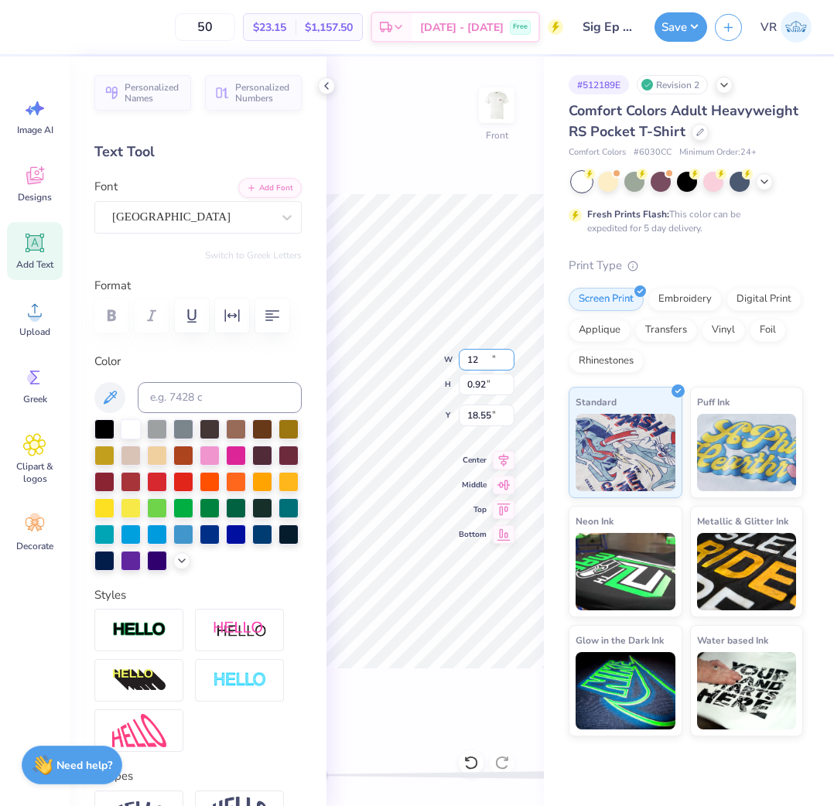
type input "18.55"
click at [325, 83] on icon at bounding box center [326, 86] width 12 height 12
click at [483, 360] on input "12.00" at bounding box center [487, 360] width 56 height 22
type input "11.50"
type input "0.88"
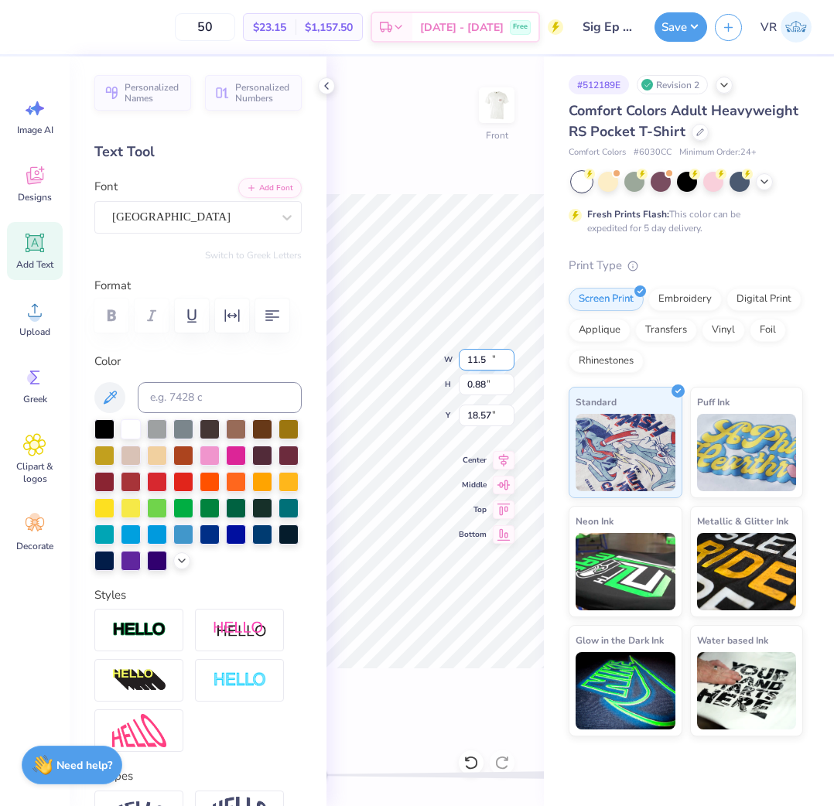
type input "18.57"
click at [328, 79] on div at bounding box center [326, 85] width 17 height 17
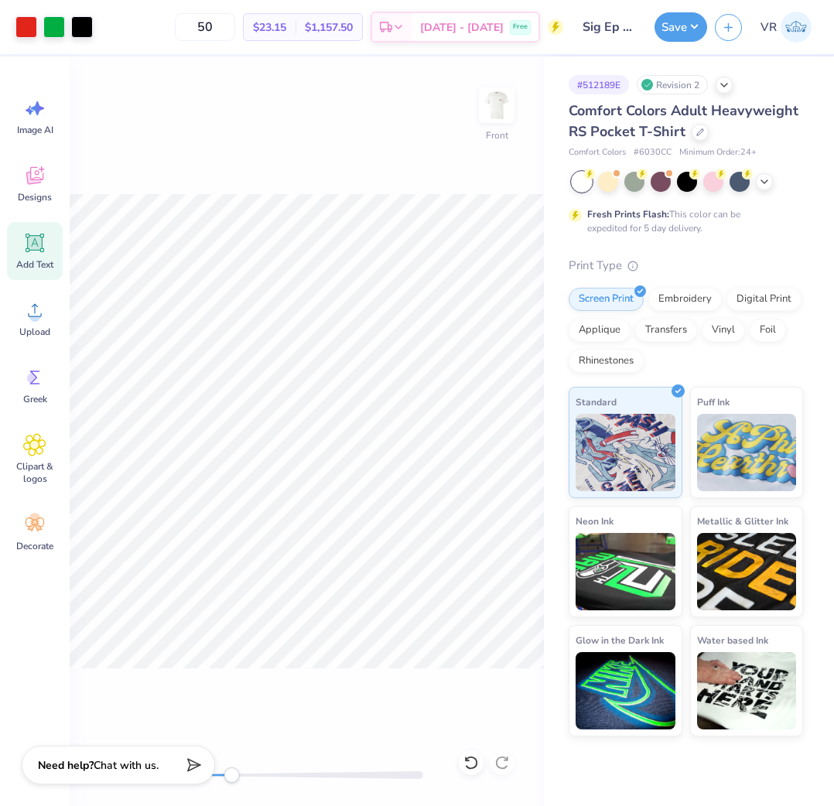
click at [231, 776] on div at bounding box center [307, 775] width 232 height 8
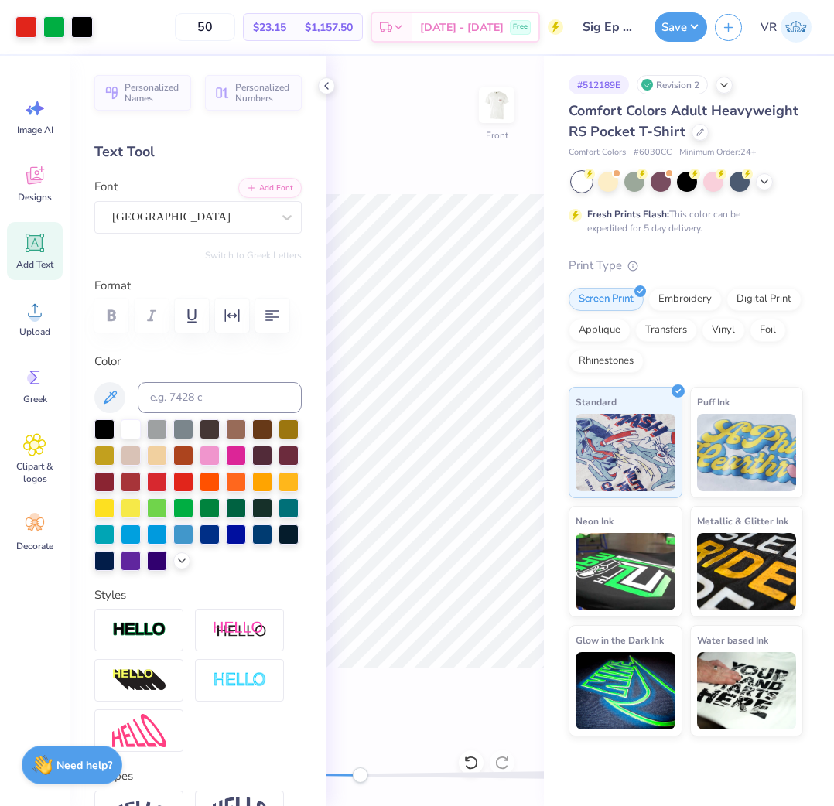
click at [325, 84] on icon at bounding box center [326, 86] width 12 height 12
click at [329, 82] on icon at bounding box center [326, 86] width 12 height 12
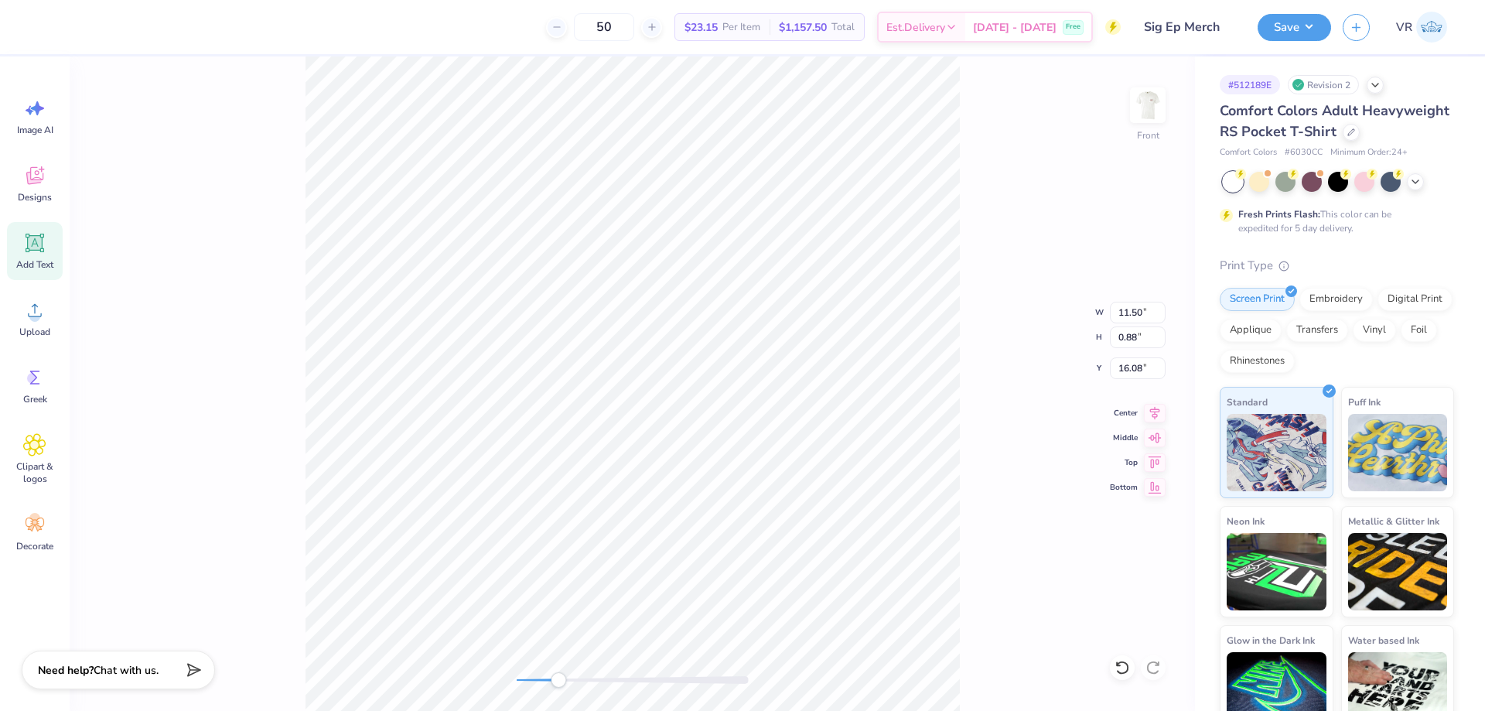
drag, startPoint x: 527, startPoint y: 679, endPoint x: 573, endPoint y: 678, distance: 46.4
click at [573, 678] on div at bounding box center [633, 680] width 232 height 8
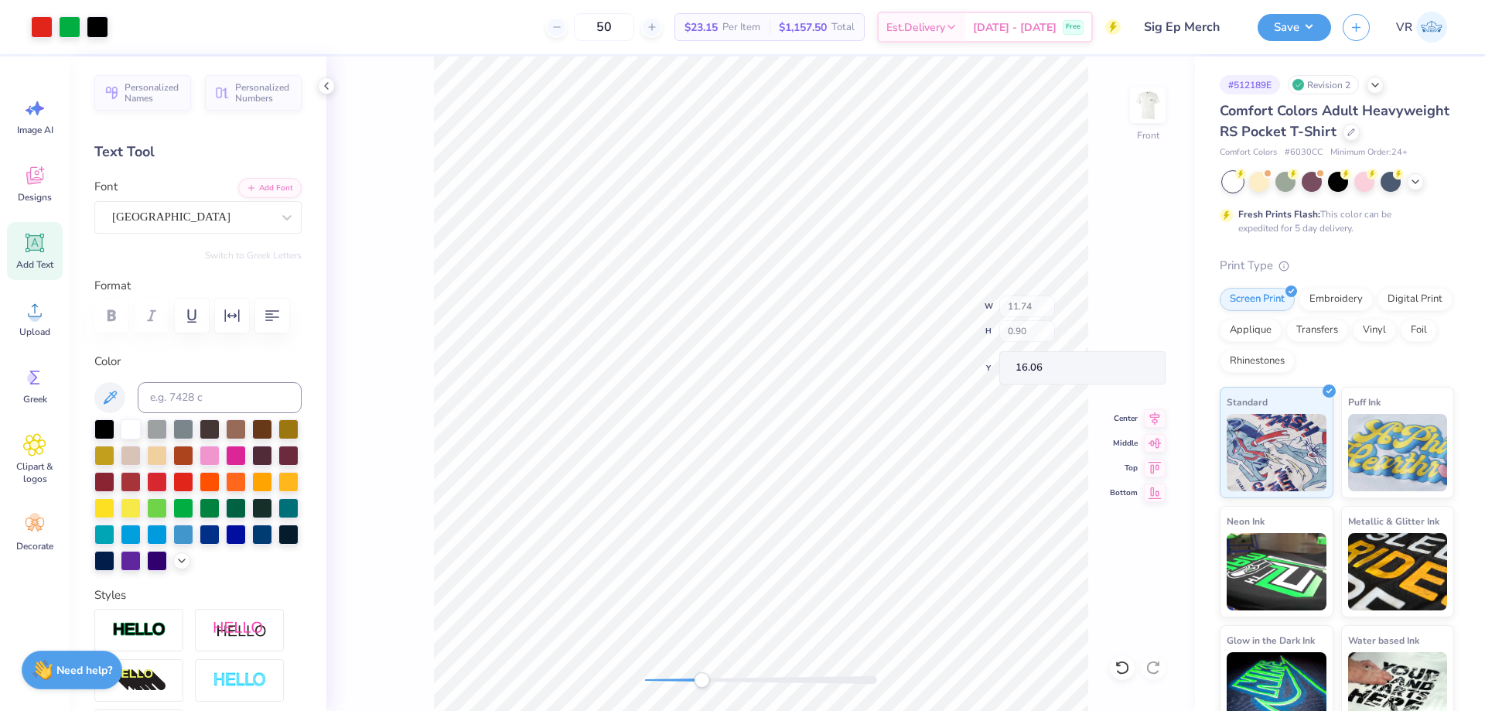
type input "11.74"
type input "0.90"
type input "16.06"
click at [473, 668] on div "Front" at bounding box center [760, 383] width 869 height 654
click at [735, 417] on li "Duplicate" at bounding box center [747, 420] width 121 height 30
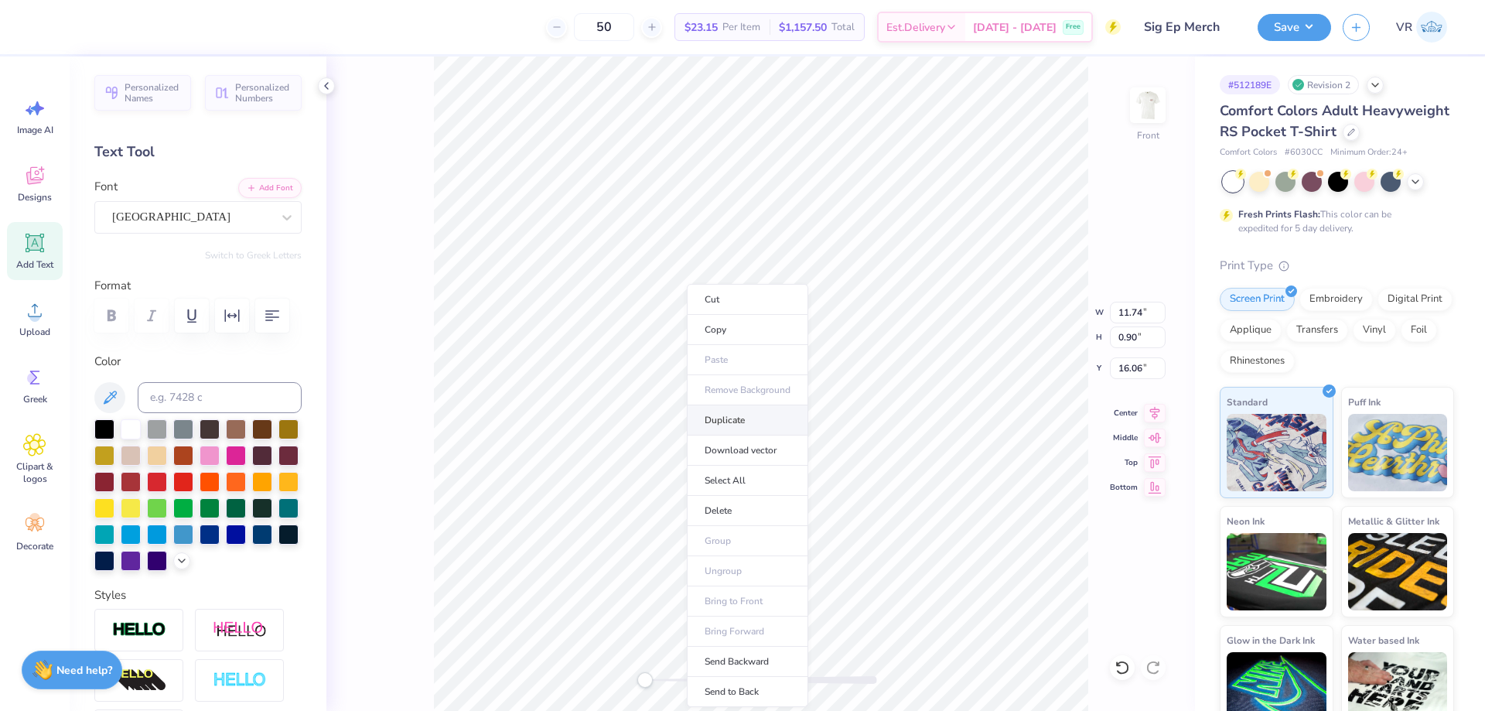
type input "17.06"
type textarea "FALL RUSH"
type input "6.61"
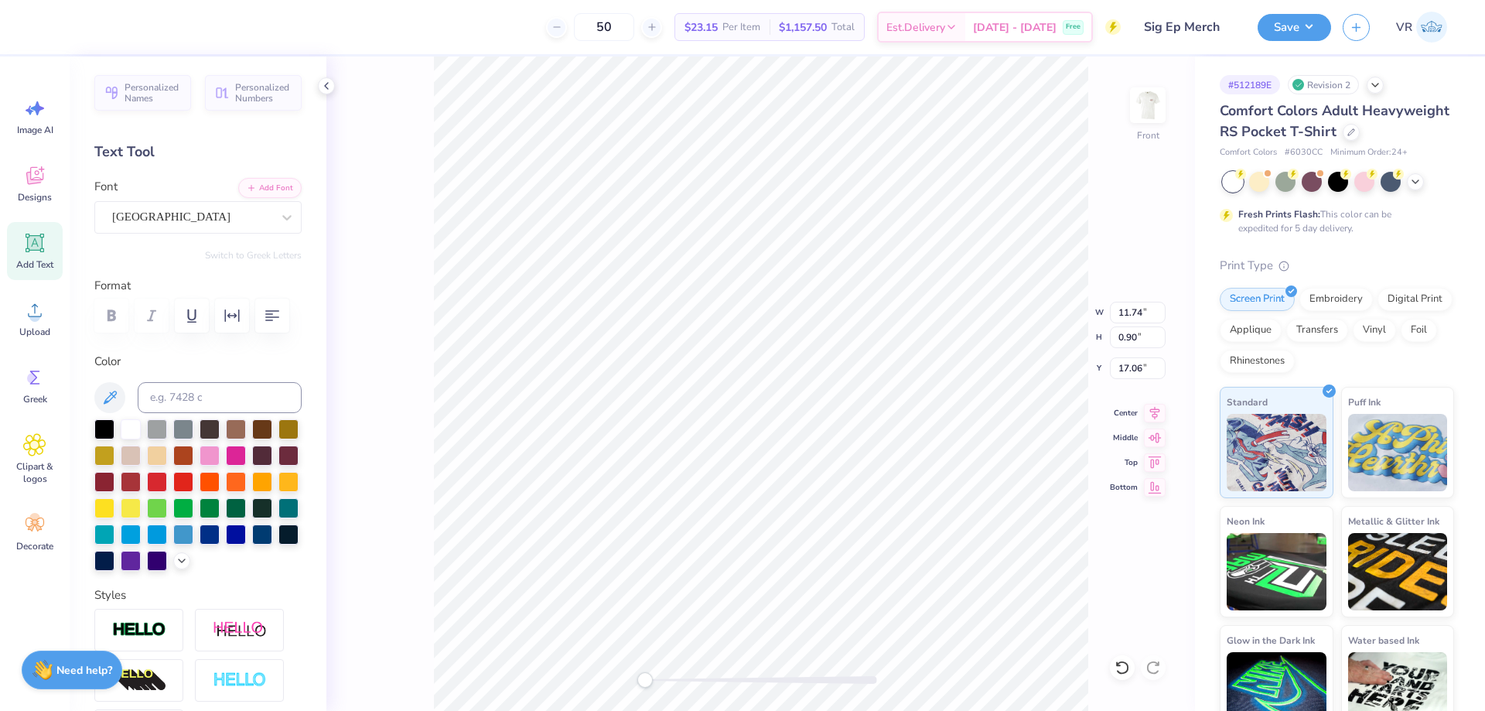
type input "0.89"
type input "19.94"
type input "10.78"
type input "1.66"
type input "3.00"
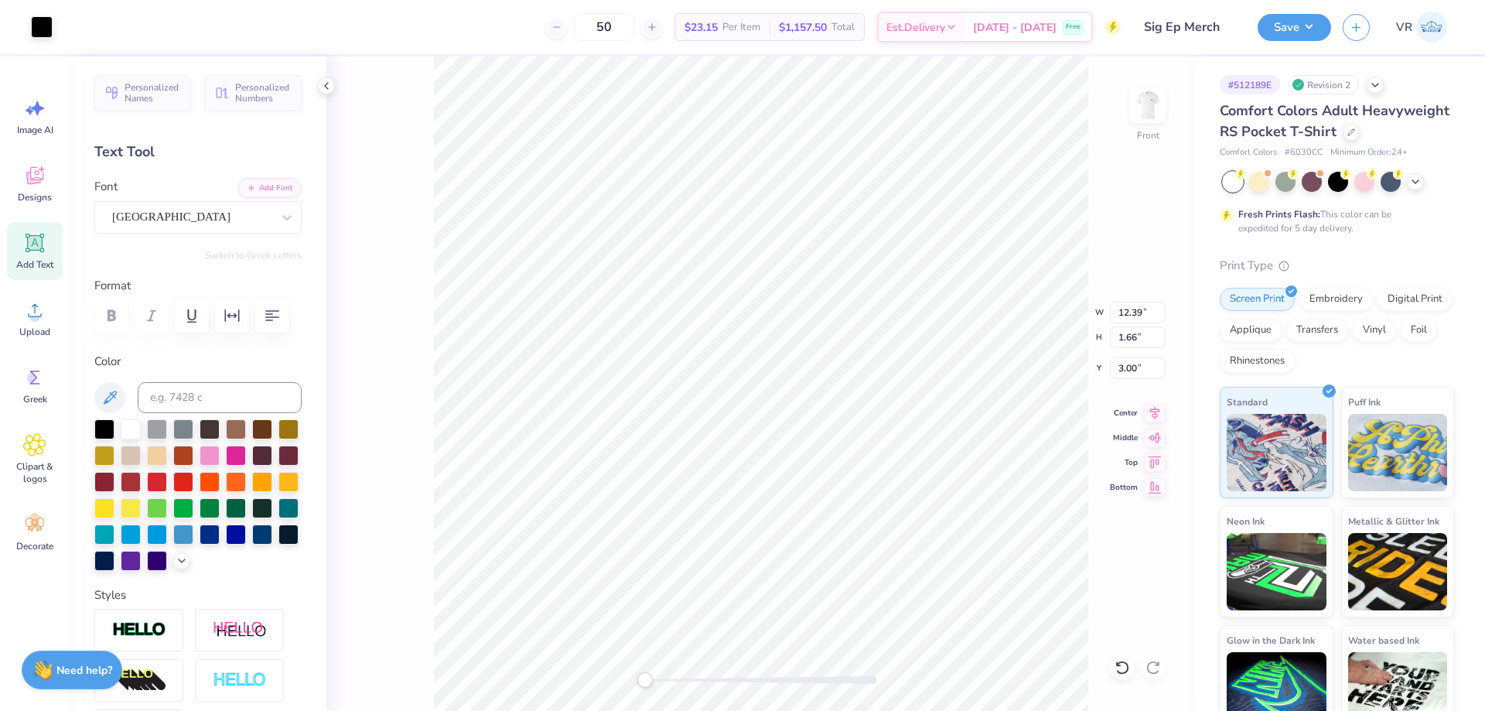
type input "6.61"
type input "0.89"
type input "19.94"
click at [833, 313] on input "6.61" at bounding box center [1138, 313] width 56 height 22
type input "12.39"
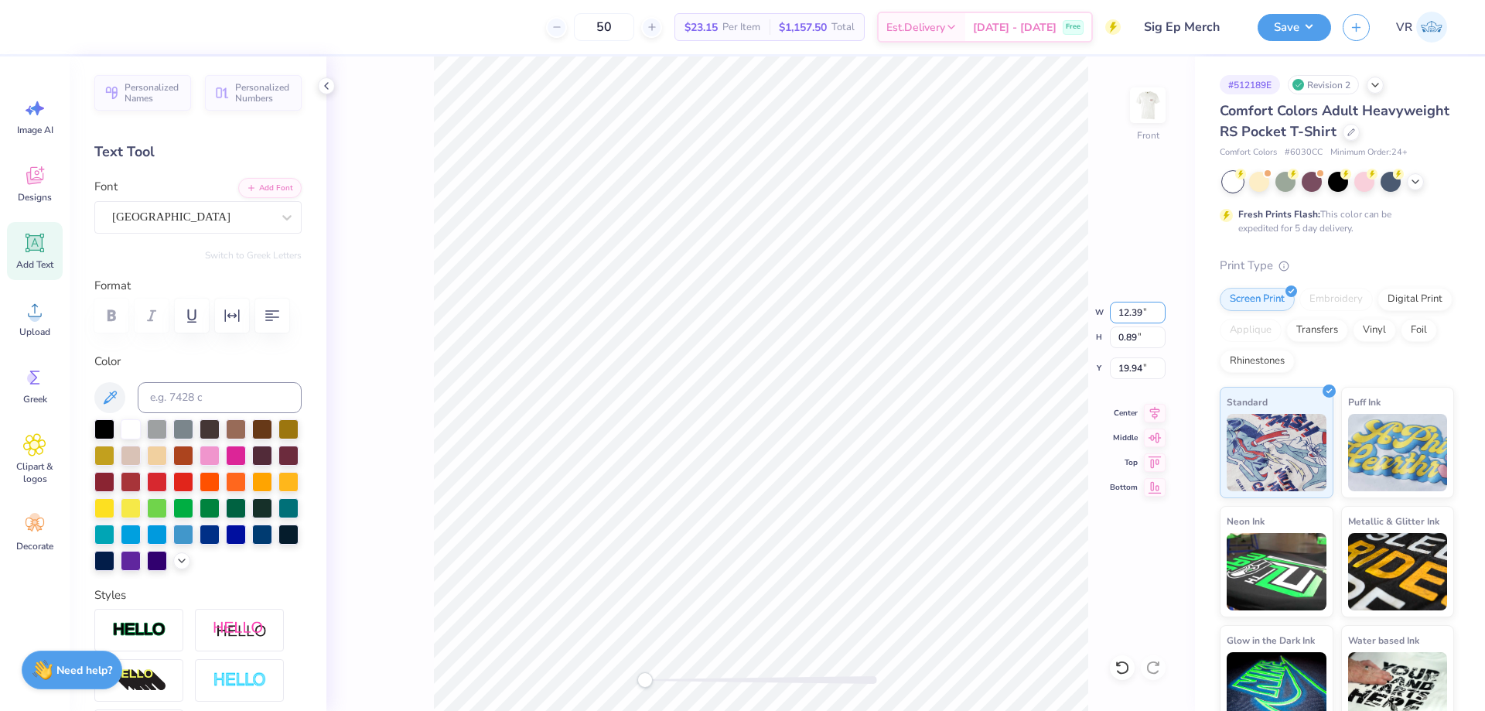
type input "1.66"
type input "19.55"
click at [833, 542] on li "Group" at bounding box center [892, 541] width 121 height 30
click at [833, 24] on button "Save" at bounding box center [1294, 25] width 73 height 27
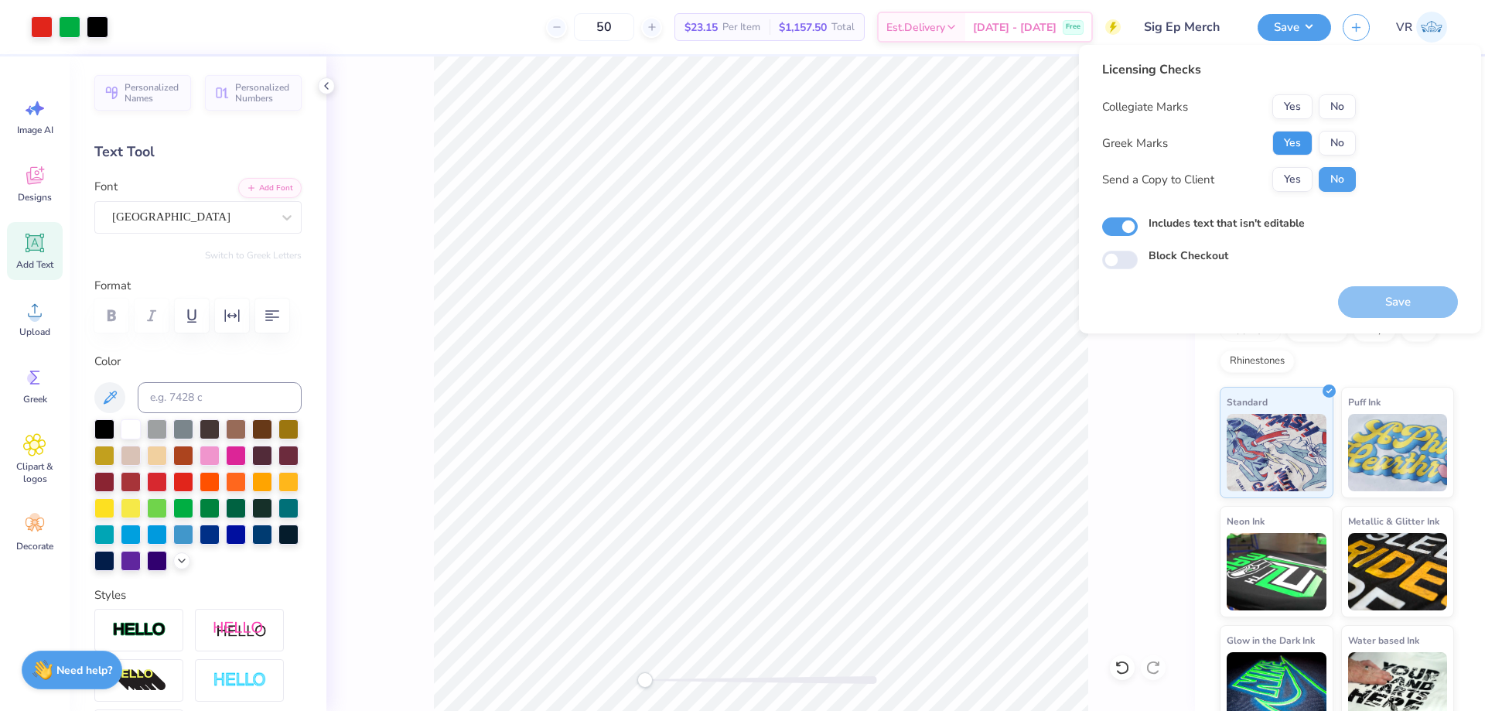
click at [833, 142] on button "Yes" at bounding box center [1293, 143] width 40 height 25
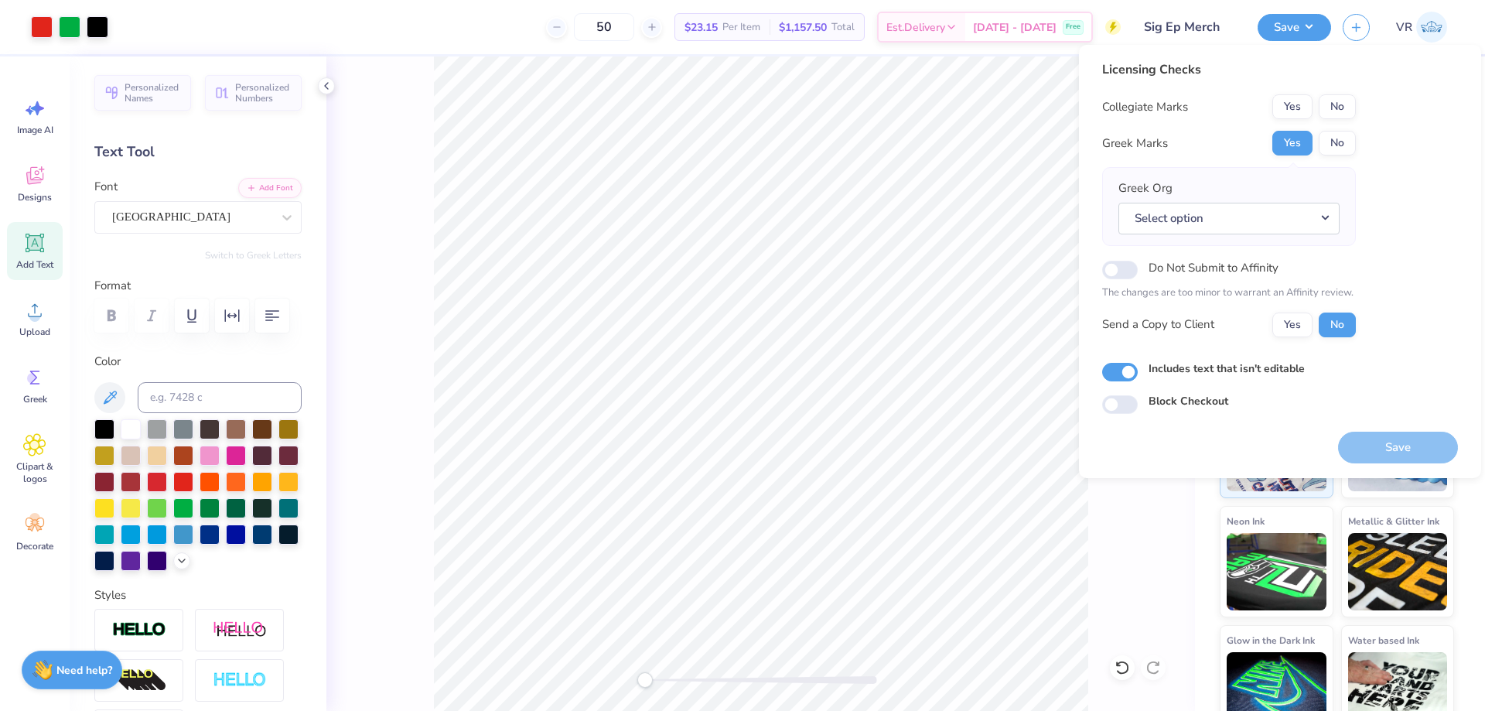
click at [833, 108] on button "No" at bounding box center [1337, 106] width 37 height 25
click at [833, 214] on button "Select option" at bounding box center [1229, 219] width 221 height 32
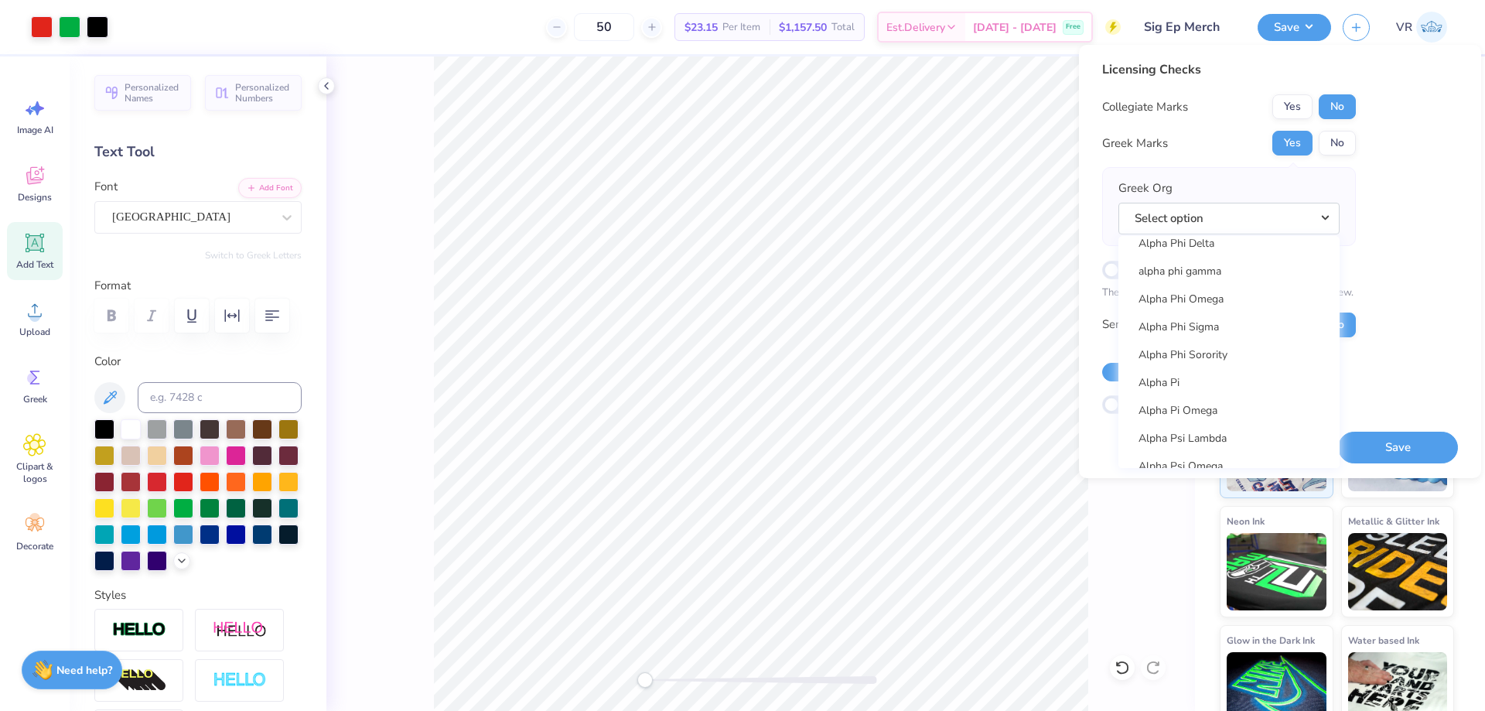
scroll to position [1057, 0]
click at [833, 200] on div "Greek Org Select option Acacia Actuarial Society Adam Smith Society Adelphikos …" at bounding box center [1229, 206] width 221 height 54
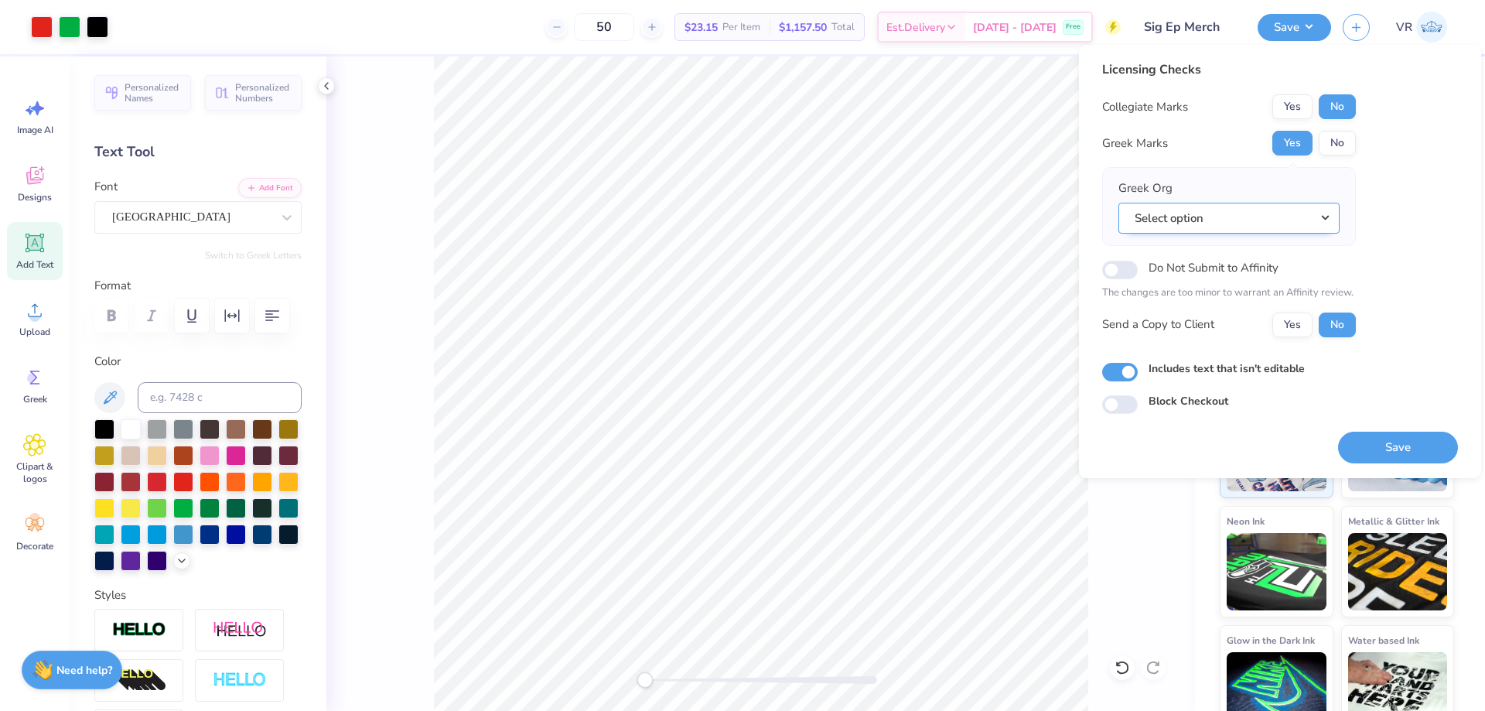
click at [833, 218] on button "Select option" at bounding box center [1229, 219] width 221 height 32
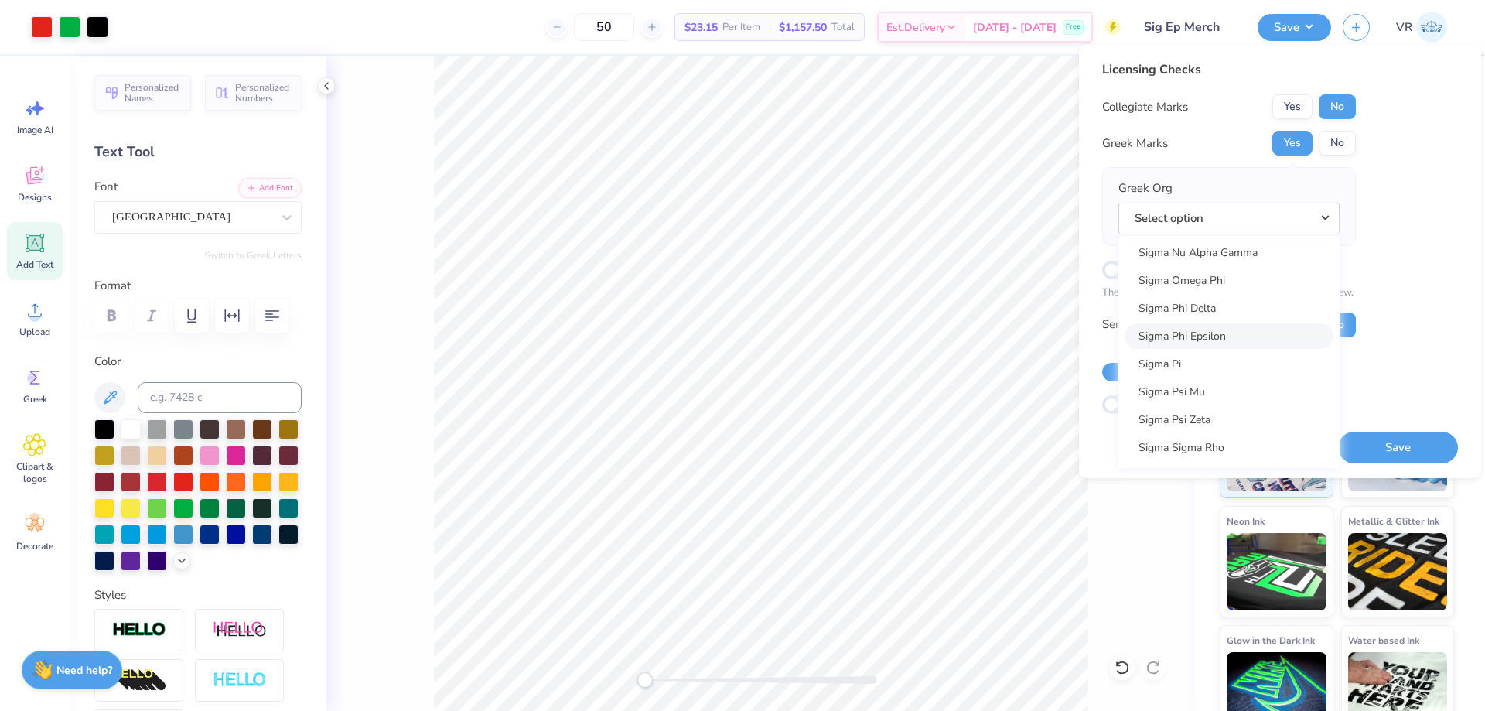
scroll to position [10254, 0]
click at [833, 357] on link "Sigma Phi Epsilon" at bounding box center [1229, 361] width 209 height 26
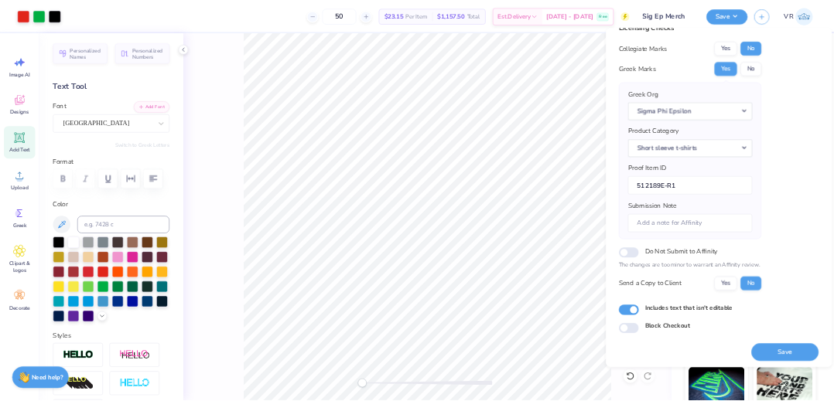
scroll to position [29, 0]
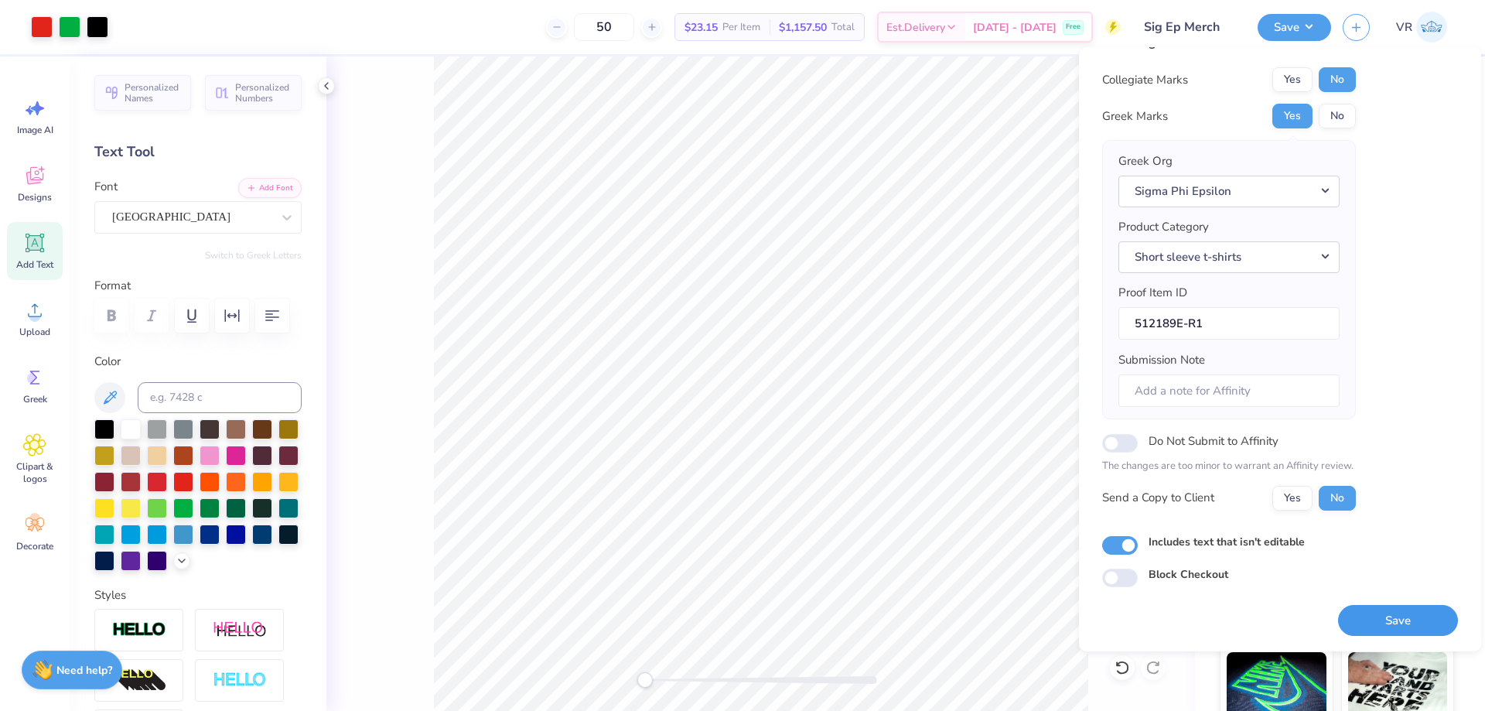
click at [833, 616] on button "Save" at bounding box center [1398, 621] width 120 height 32
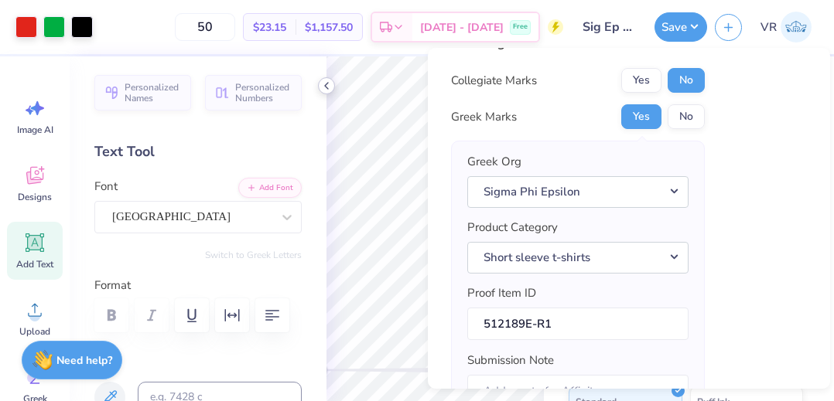
click at [324, 88] on icon at bounding box center [326, 86] width 12 height 12
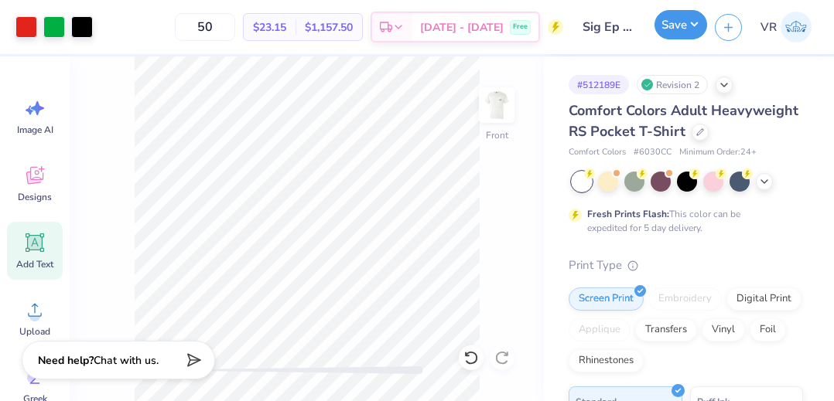
click at [671, 26] on button "Save" at bounding box center [680, 24] width 53 height 29
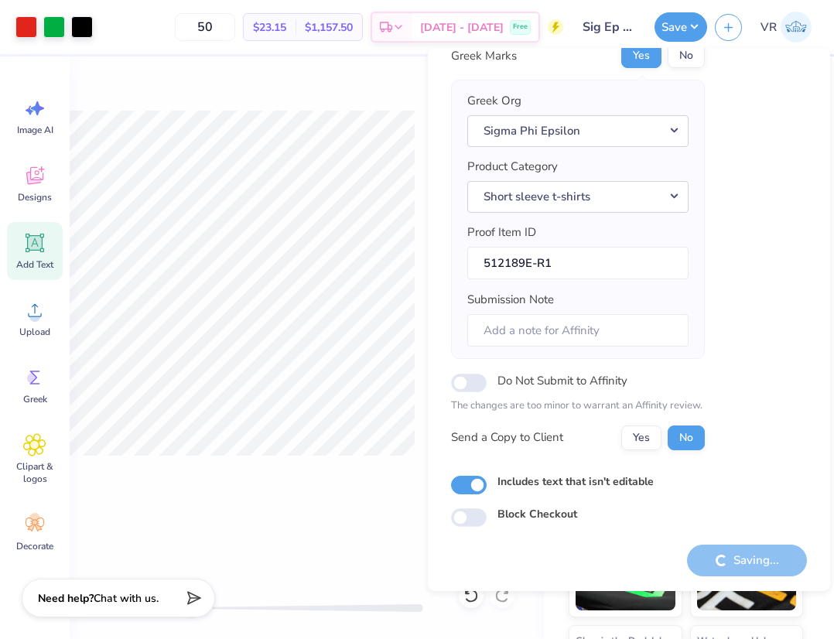
scroll to position [91, 0]
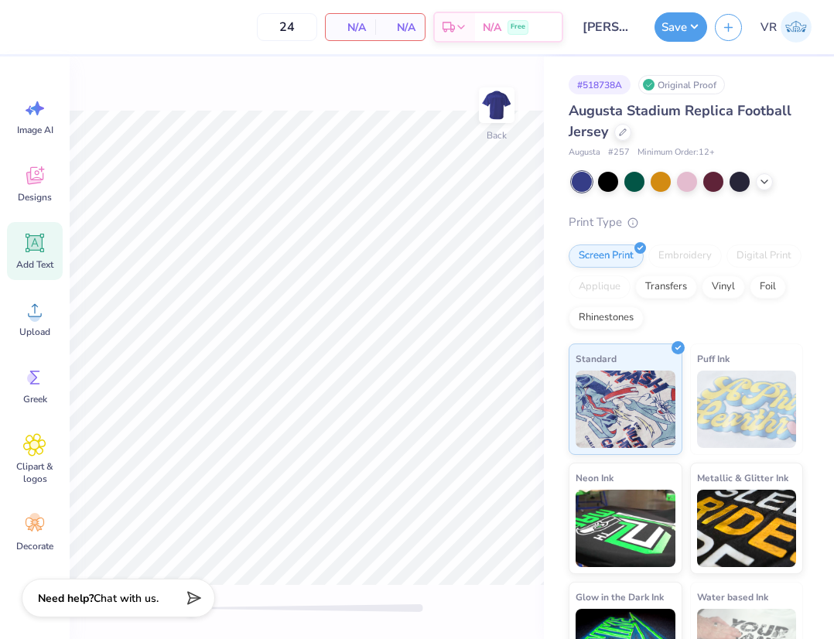
click at [34, 254] on div "Add Text" at bounding box center [35, 251] width 56 height 58
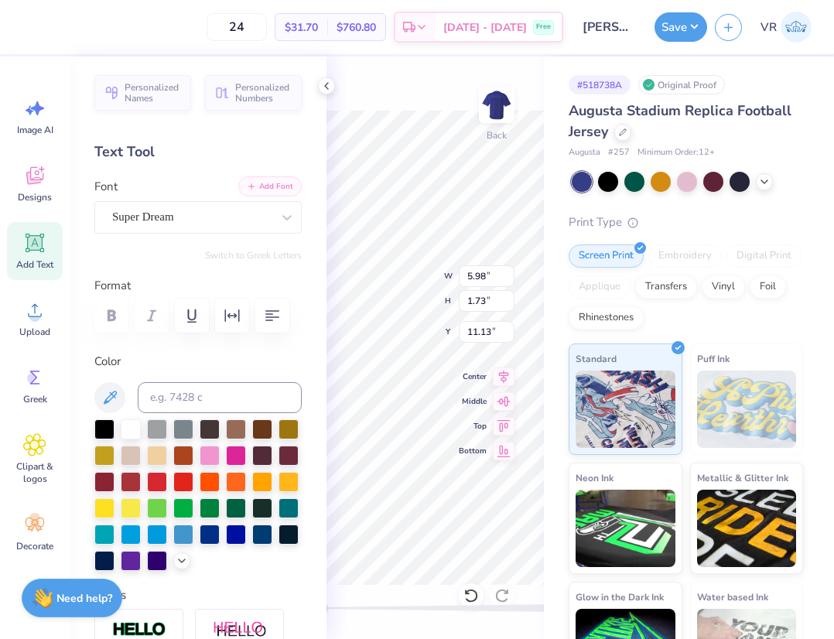
click at [243, 181] on button "Add Font" at bounding box center [269, 186] width 63 height 20
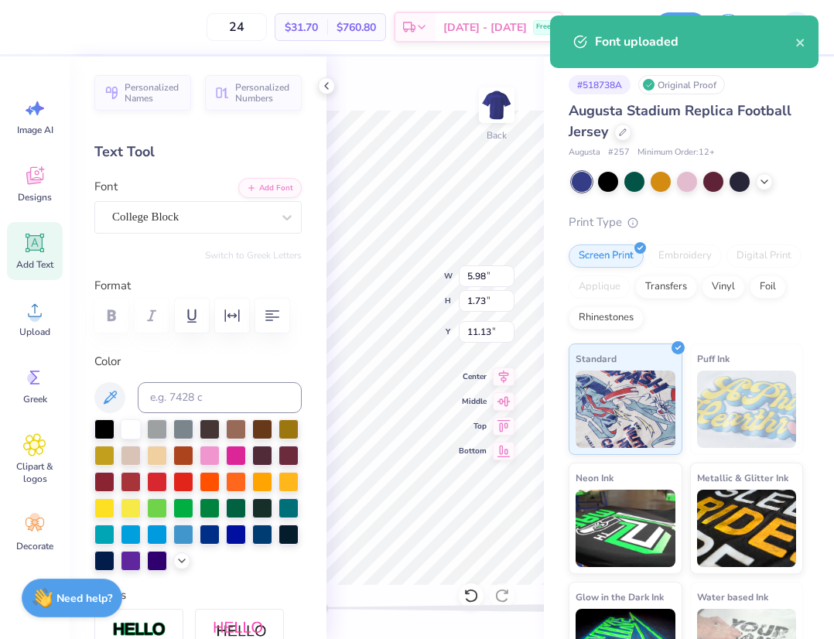
scroll to position [13, 2]
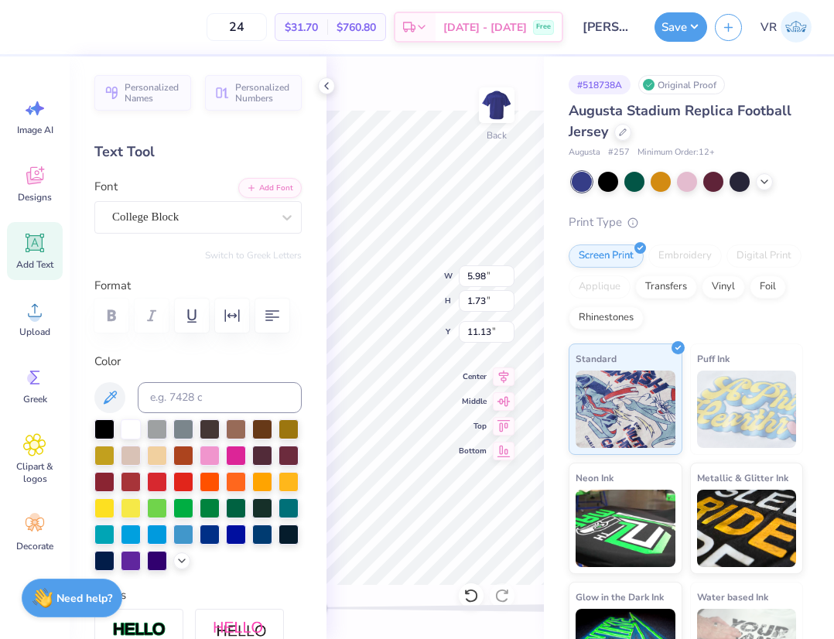
paste textarea "sigma"
type textarea "sigma sigma sigma"
click at [324, 84] on icon at bounding box center [326, 86] width 12 height 12
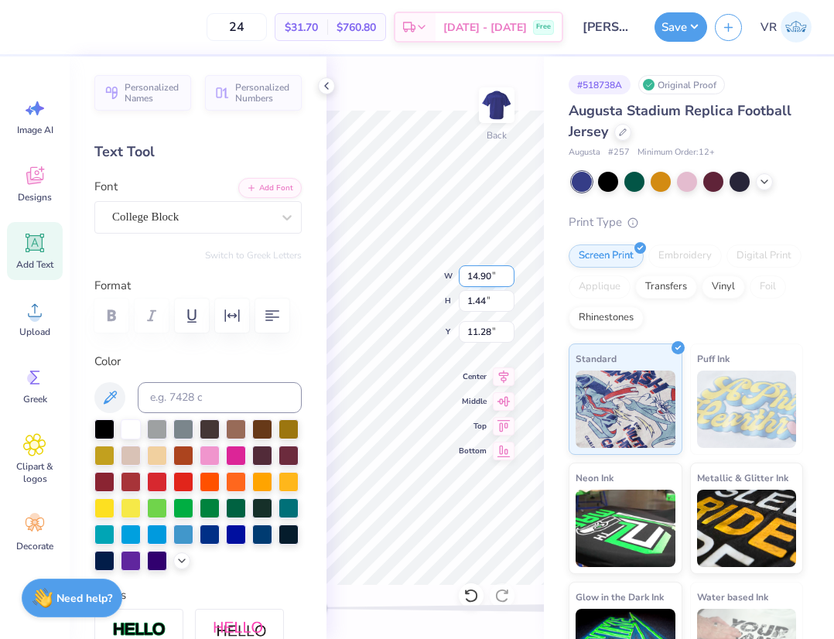
click at [477, 268] on input "14.90" at bounding box center [487, 276] width 56 height 22
type input "12.50"
type input "1.21"
type input "11.39"
click at [496, 329] on input "11.39" at bounding box center [487, 332] width 56 height 22
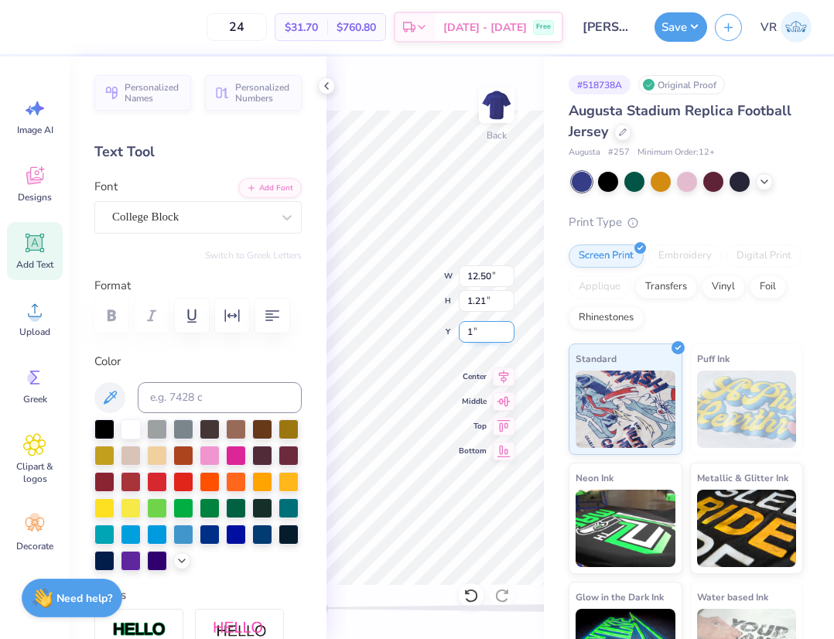
type input "1"
click at [46, 314] on div "Upload" at bounding box center [35, 318] width 56 height 58
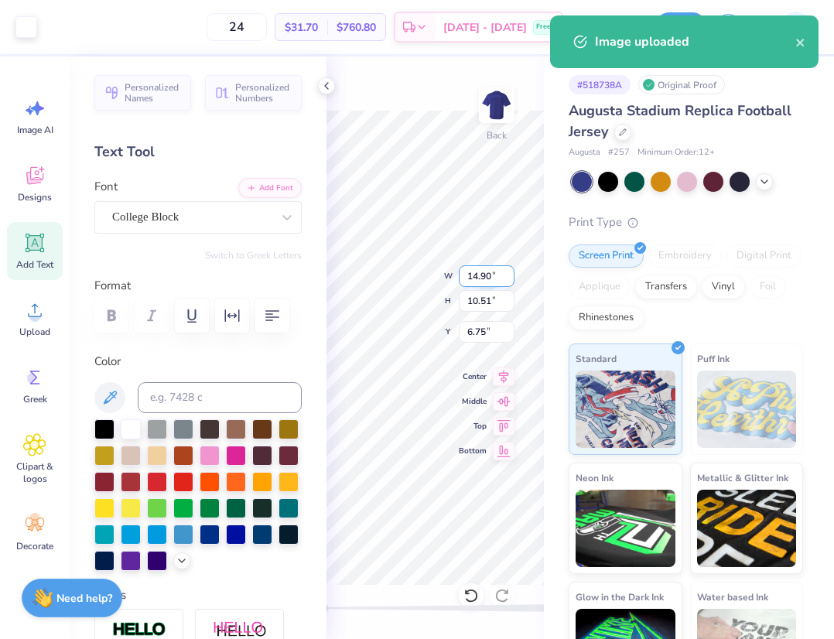
click at [480, 267] on input "14.90" at bounding box center [487, 276] width 56 height 22
type input "12.50"
type input "8.82"
click at [483, 327] on input "7.59" at bounding box center [487, 332] width 56 height 22
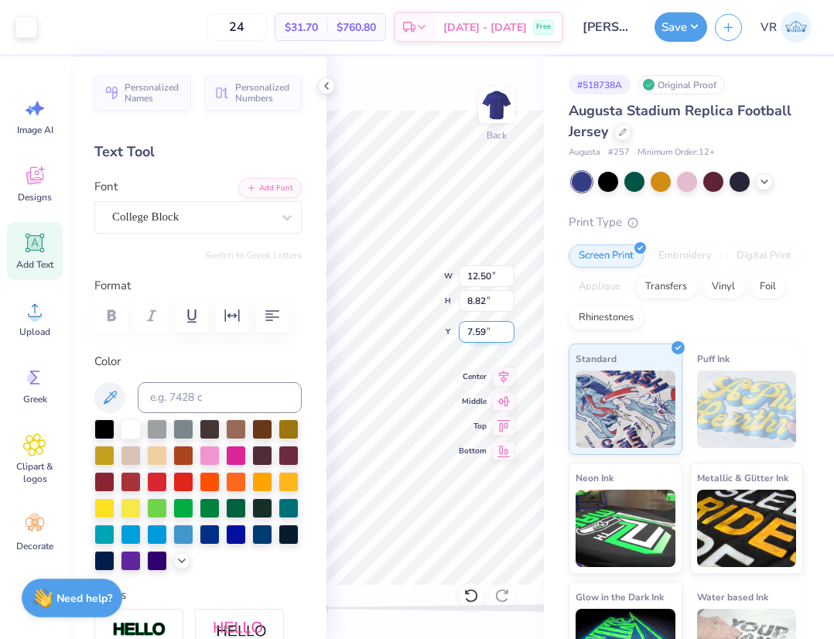
type input "2"
type input "3"
click at [322, 83] on icon at bounding box center [326, 86] width 12 height 12
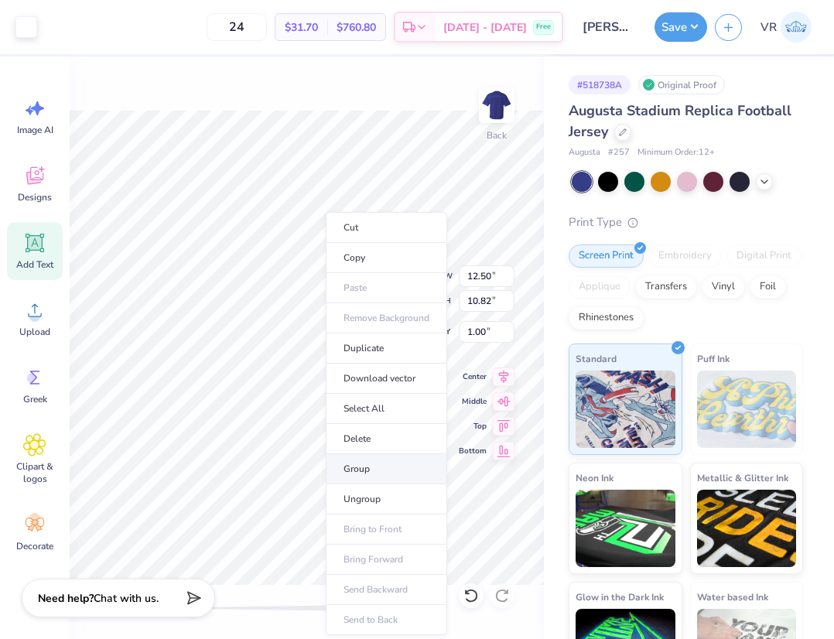
click at [384, 477] on li "Group" at bounding box center [386, 469] width 121 height 30
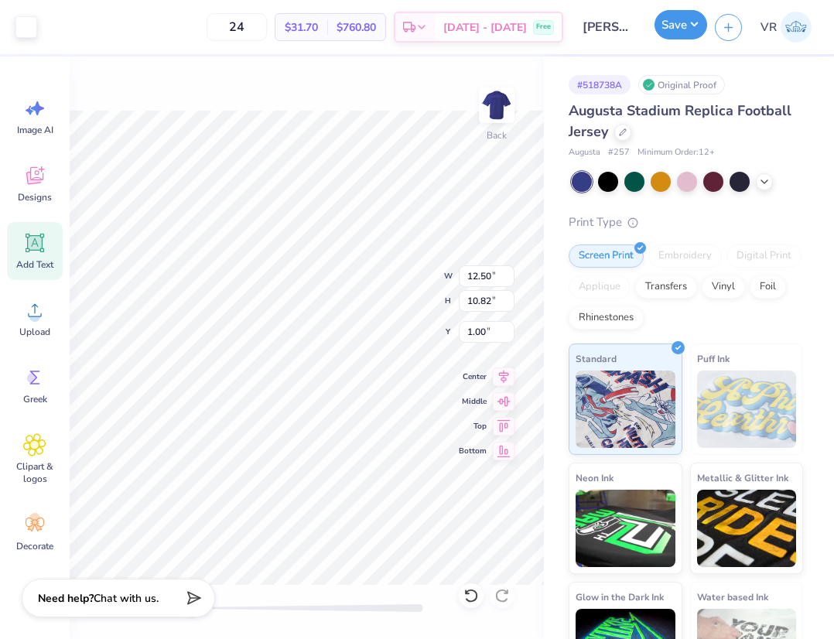
click at [676, 28] on button "Save" at bounding box center [680, 24] width 53 height 29
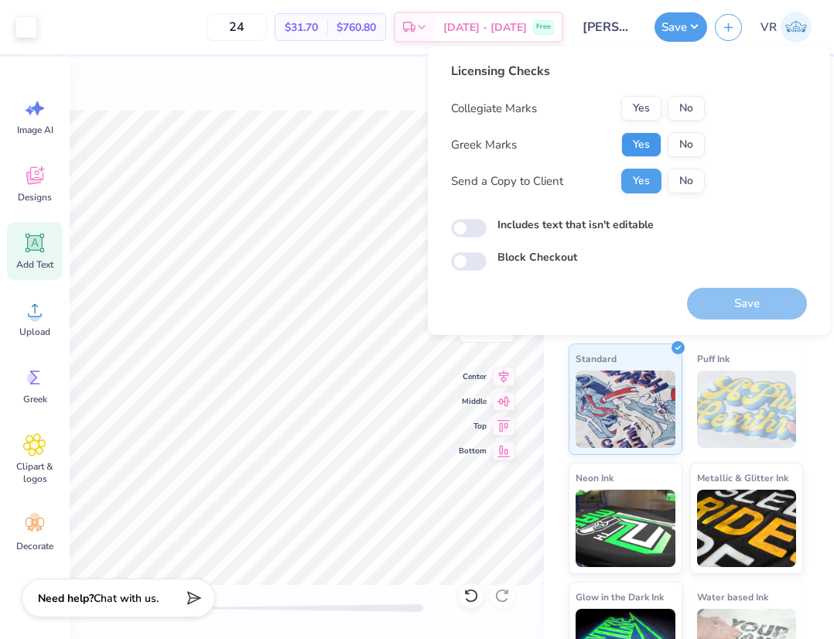
click at [639, 145] on button "Yes" at bounding box center [641, 144] width 40 height 25
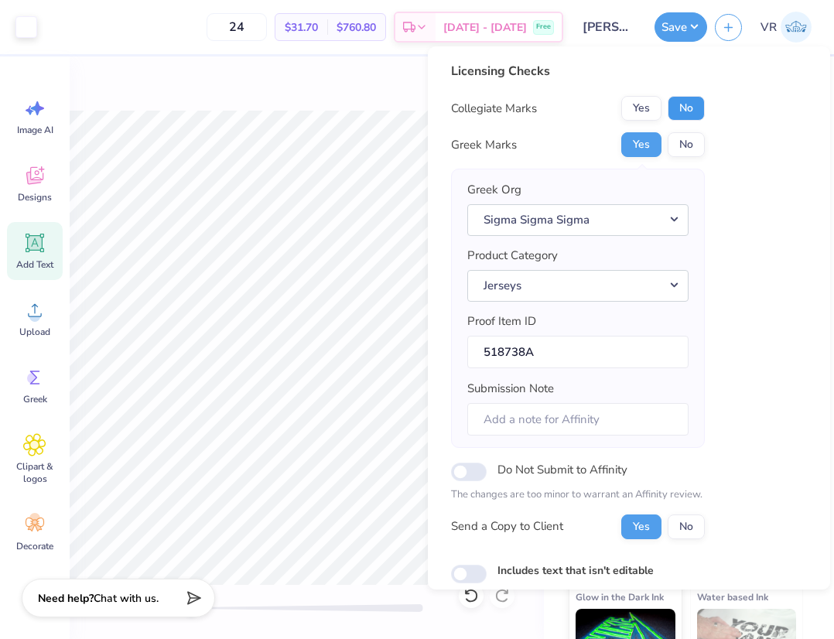
click at [678, 109] on button "No" at bounding box center [686, 108] width 37 height 25
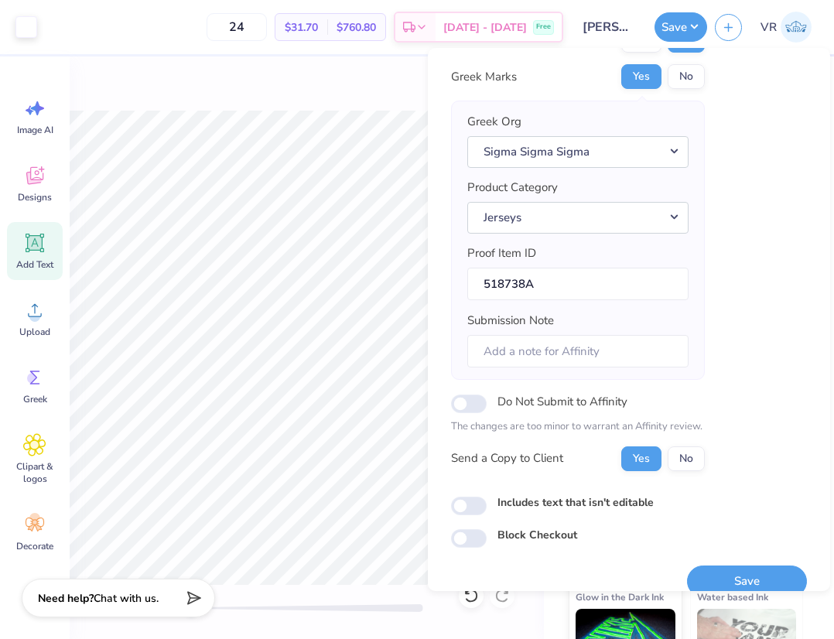
scroll to position [91, 0]
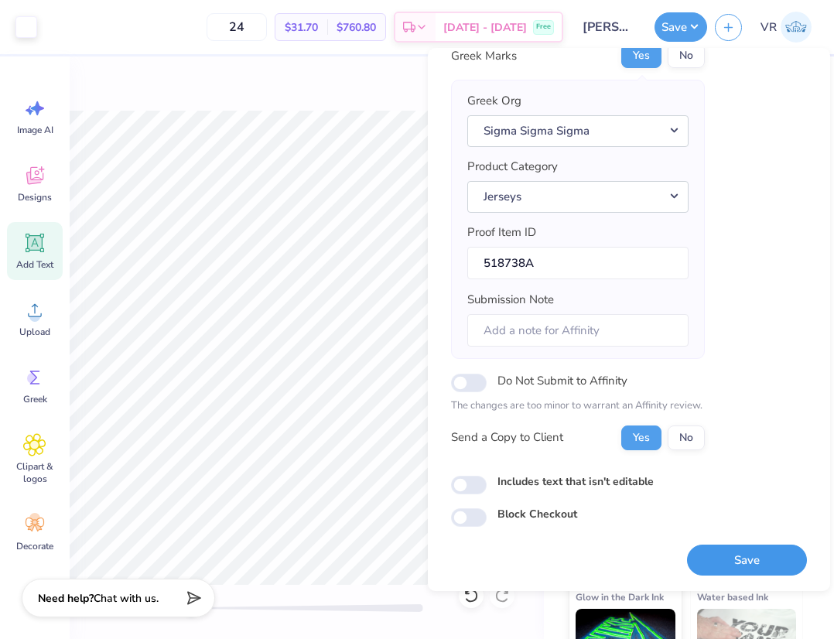
click at [717, 552] on button "Save" at bounding box center [747, 561] width 120 height 32
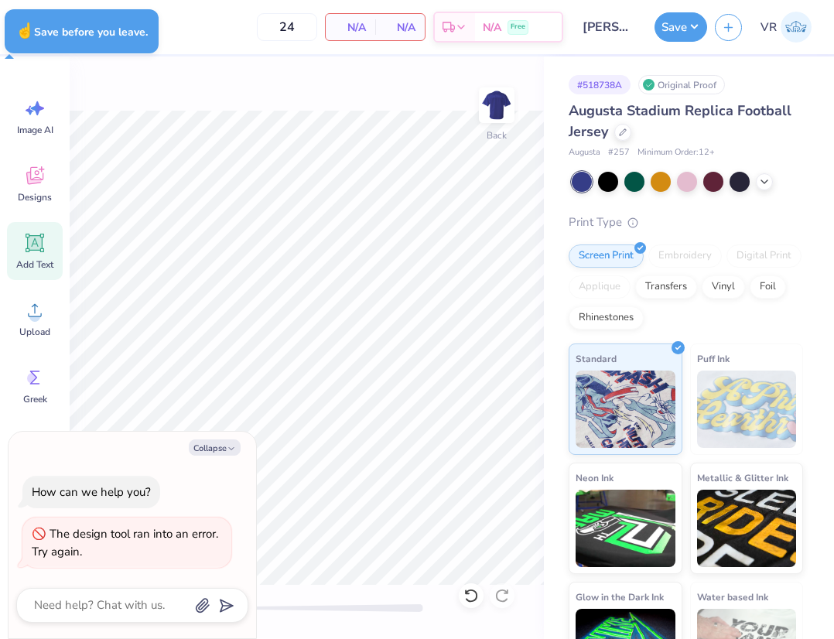
type textarea "x"
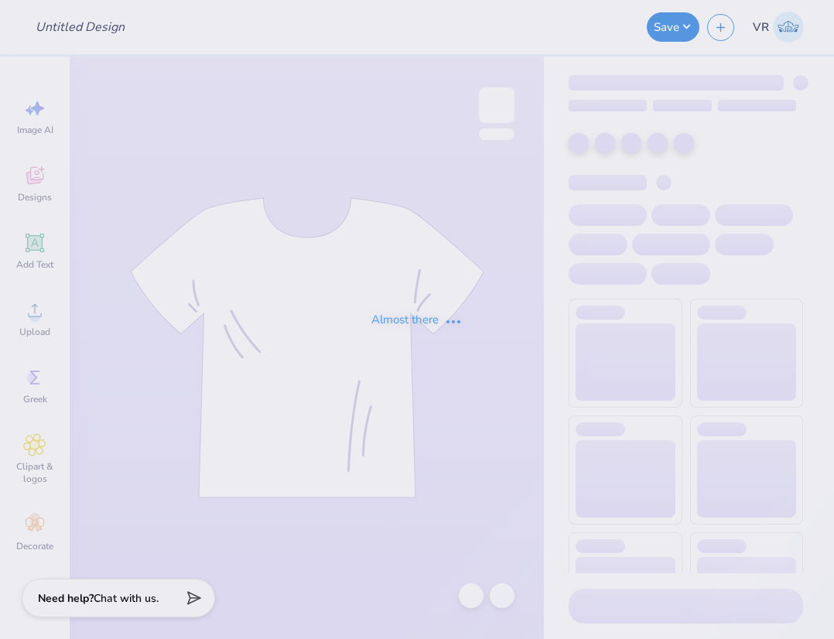
type input "[PERSON_NAME] : [PERSON_NAME][GEOGRAPHIC_DATA]"
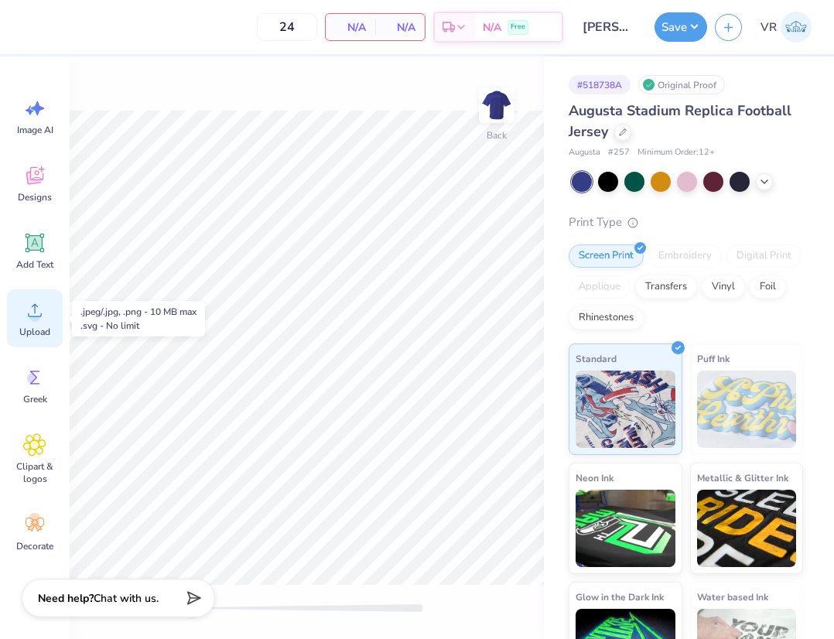
click at [35, 309] on icon at bounding box center [35, 310] width 14 height 13
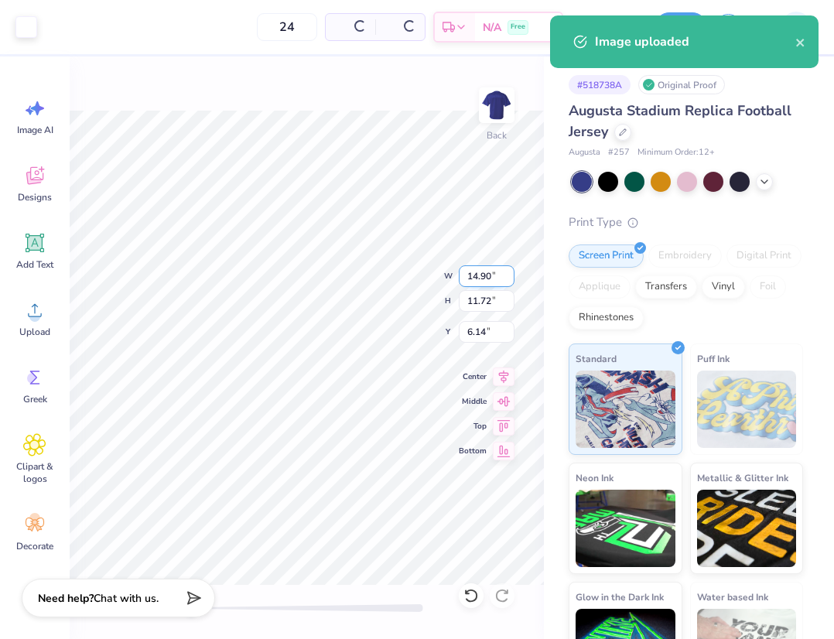
click at [469, 278] on input "14.90" at bounding box center [487, 276] width 56 height 22
type input "12.50"
type input "9.83"
click at [482, 327] on input "7.08" at bounding box center [487, 332] width 56 height 22
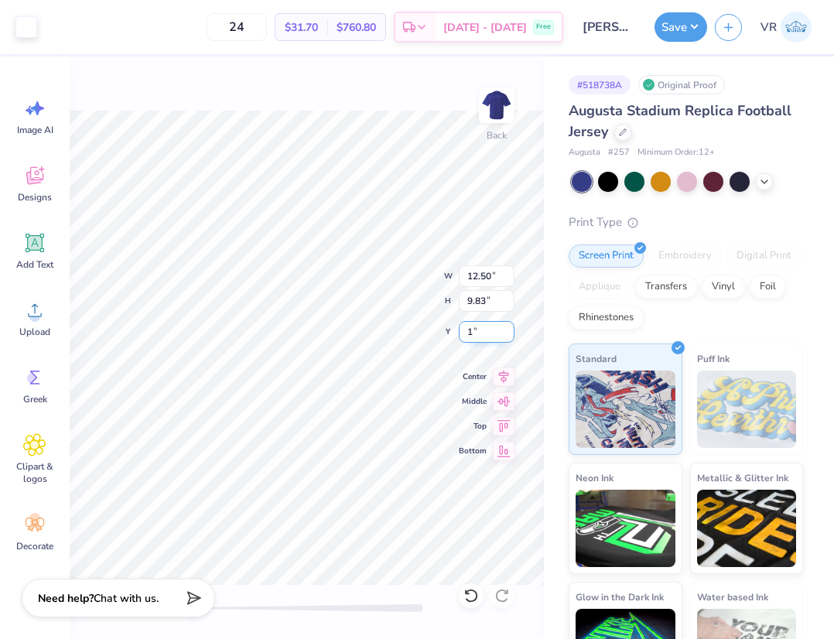
type input "1"
click at [673, 30] on button "Save" at bounding box center [680, 24] width 53 height 29
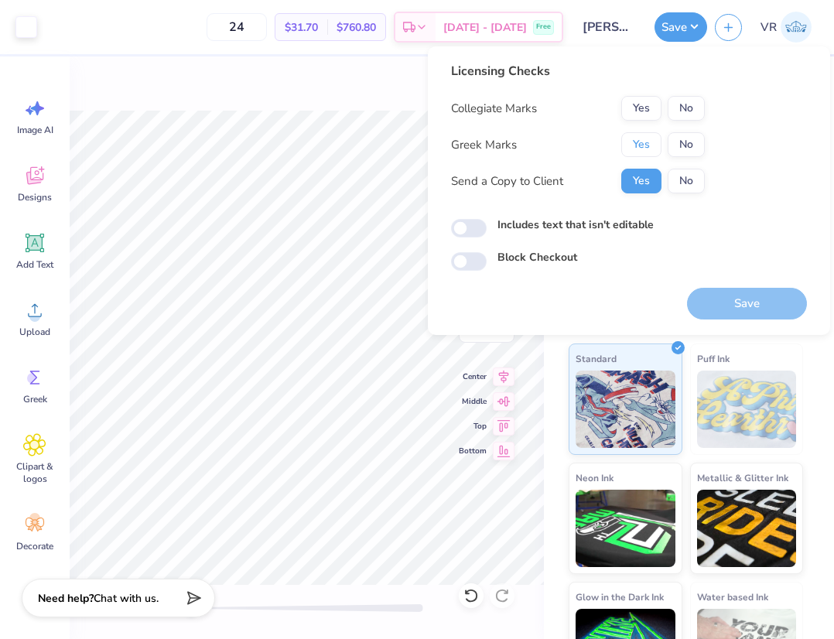
drag, startPoint x: 643, startPoint y: 139, endPoint x: 684, endPoint y: 121, distance: 45.0
click at [647, 138] on button "Yes" at bounding box center [641, 144] width 40 height 25
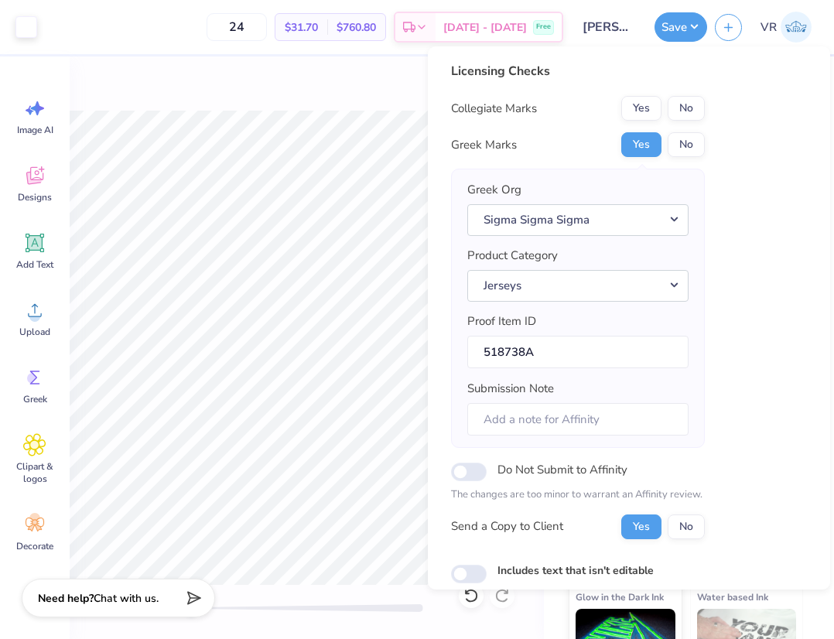
click at [692, 108] on button "No" at bounding box center [686, 108] width 37 height 25
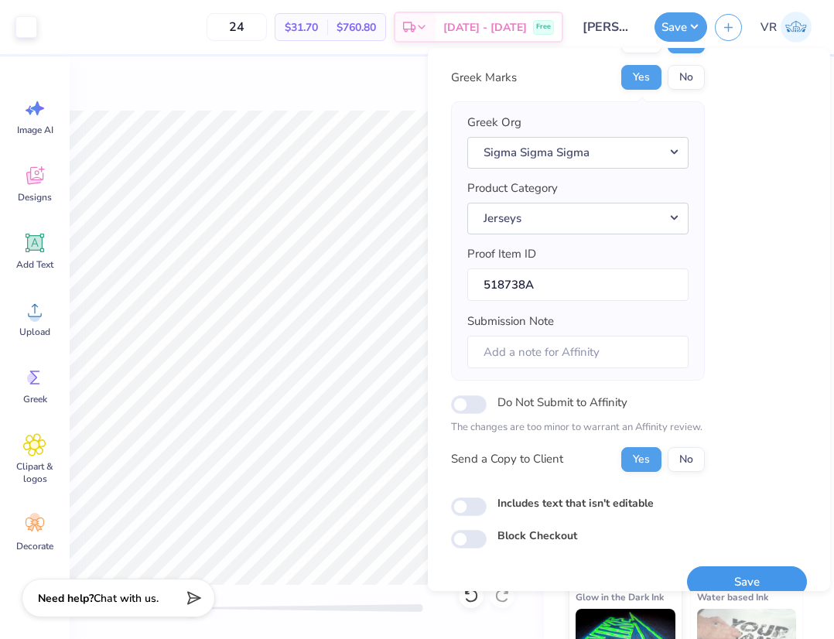
scroll to position [91, 0]
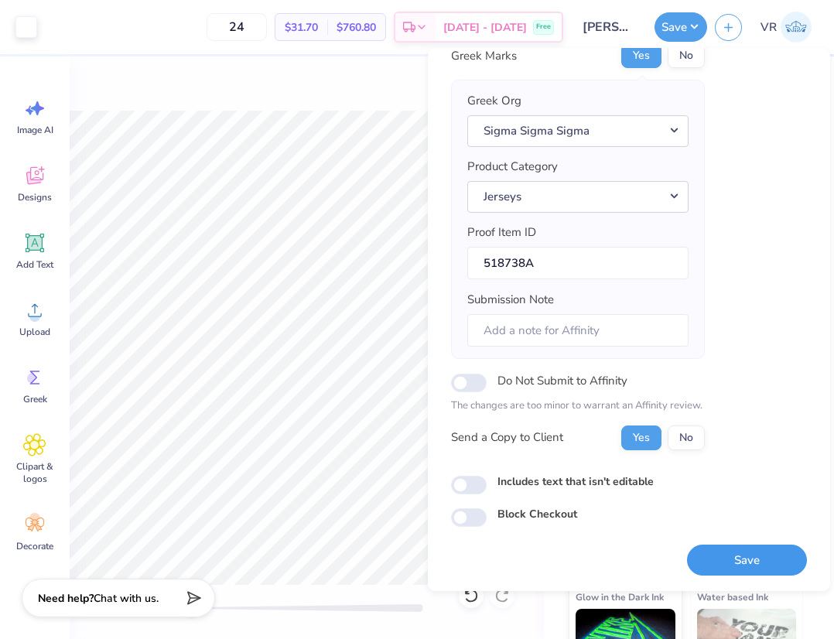
click at [692, 560] on button "Save" at bounding box center [747, 561] width 120 height 32
click at [194, 594] on icon at bounding box center [191, 596] width 22 height 22
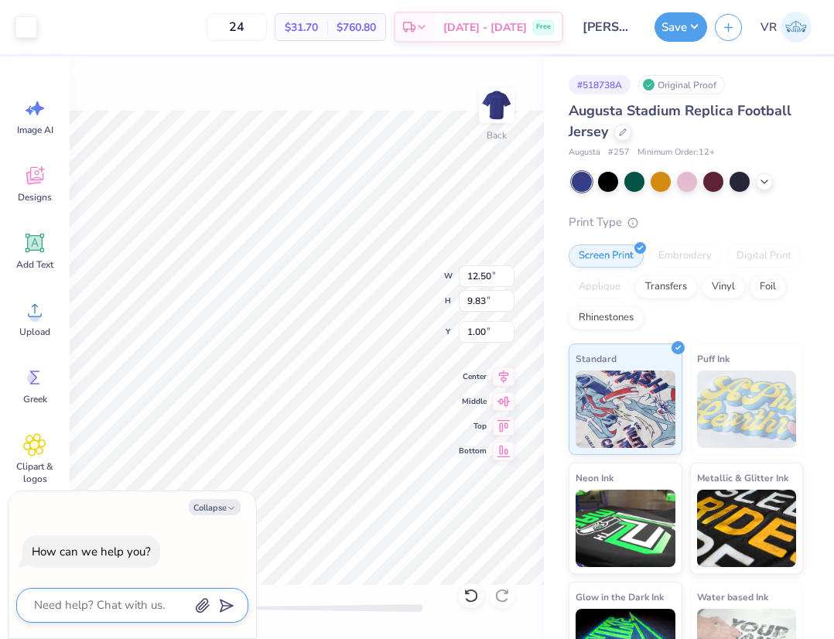
click at [226, 613] on icon "submit" at bounding box center [224, 606] width 22 height 22
click at [227, 598] on icon "submit" at bounding box center [224, 606] width 22 height 22
click at [686, 21] on button "Save" at bounding box center [680, 24] width 53 height 29
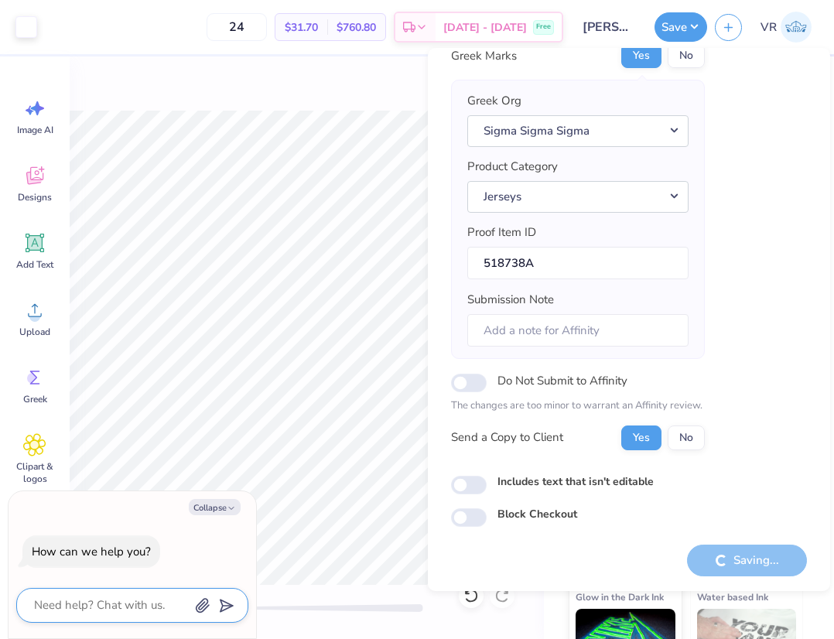
type textarea "x"
